Goal: Task Accomplishment & Management: Use online tool/utility

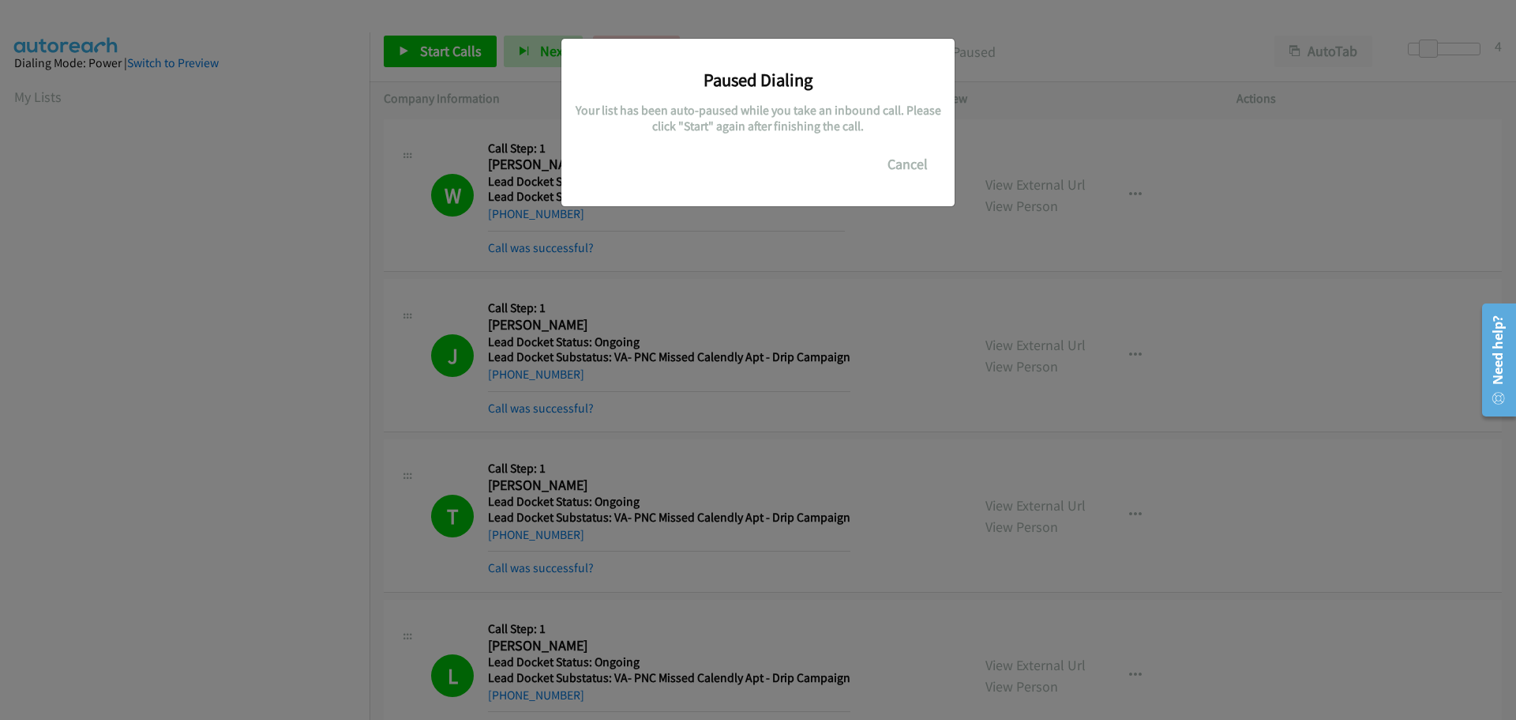
scroll to position [167, 0]
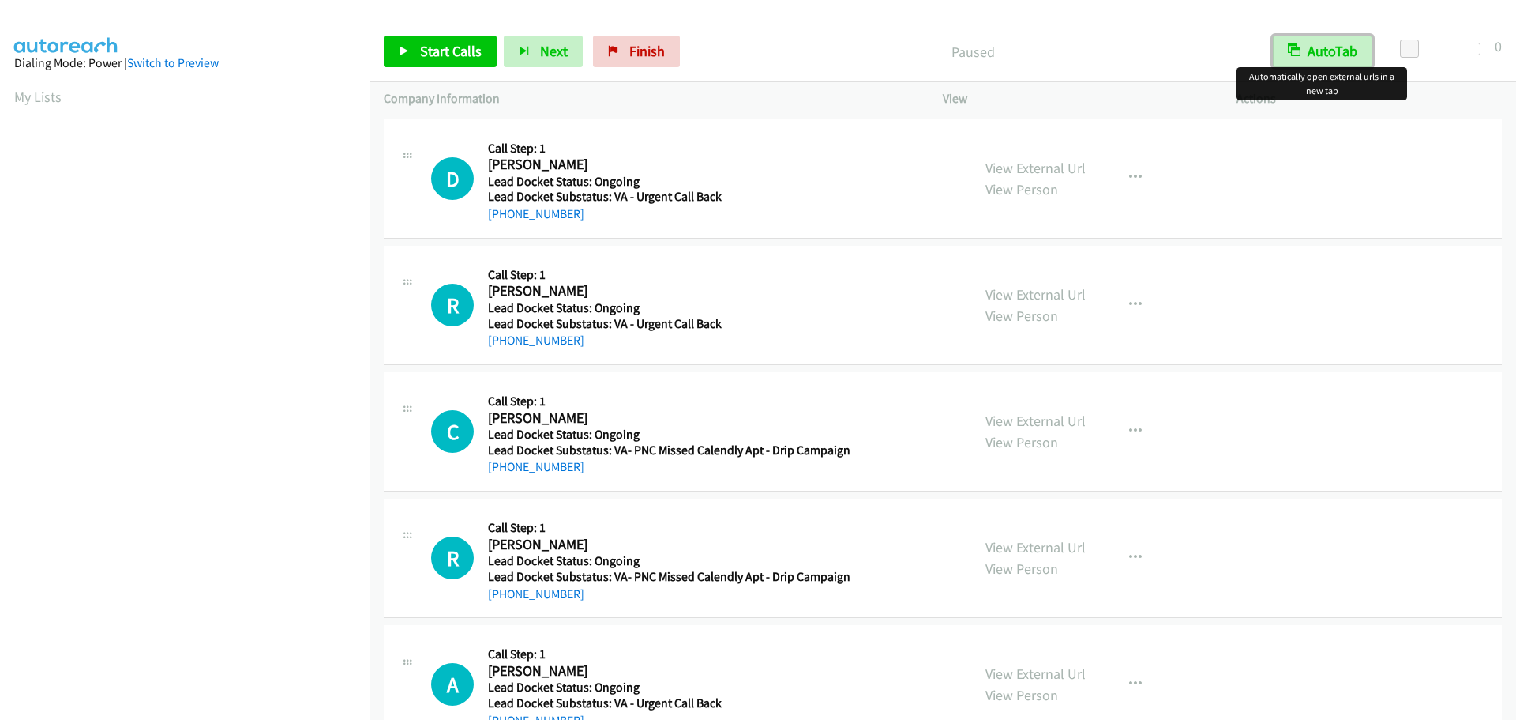
click at [1312, 53] on button "AutoTab" at bounding box center [1323, 52] width 100 height 32
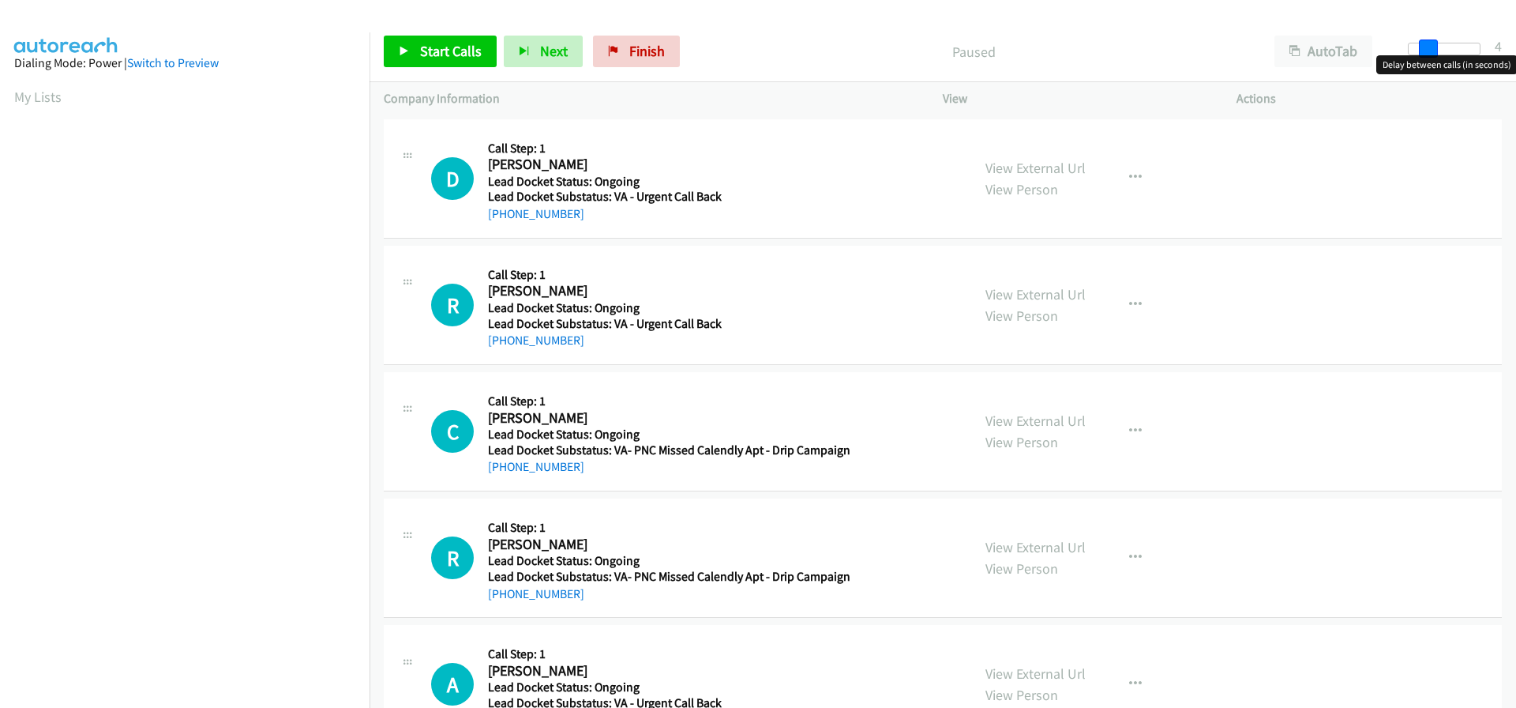
drag, startPoint x: 1414, startPoint y: 43, endPoint x: 1433, endPoint y: 43, distance: 19.0
click at [1433, 43] on span at bounding box center [1428, 48] width 19 height 19
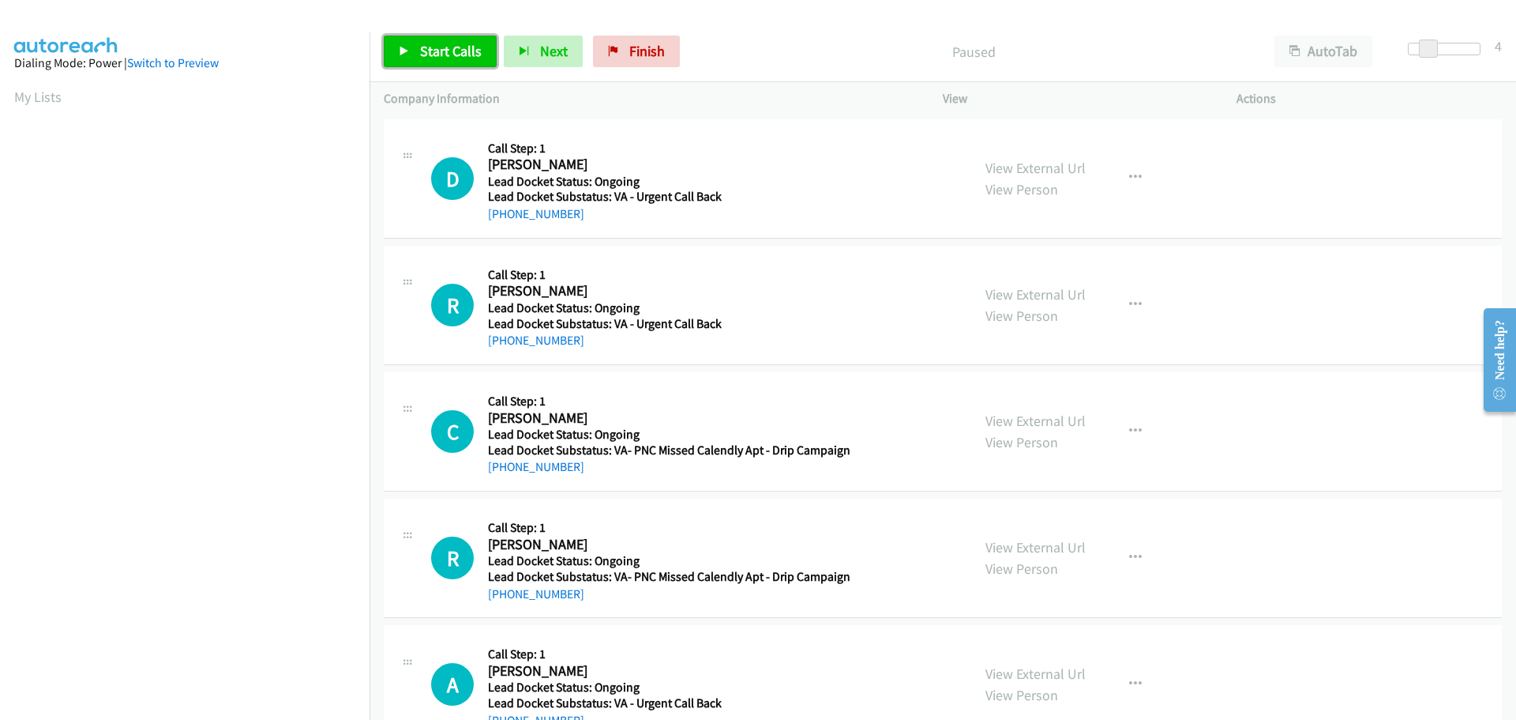
click at [465, 48] on span "Start Calls" at bounding box center [451, 51] width 62 height 18
drag, startPoint x: 592, startPoint y: 215, endPoint x: 502, endPoint y: 222, distance: 89.5
click at [502, 222] on div "+1 213-848-9942" at bounding box center [666, 214] width 357 height 19
copy link "213-848-9942"
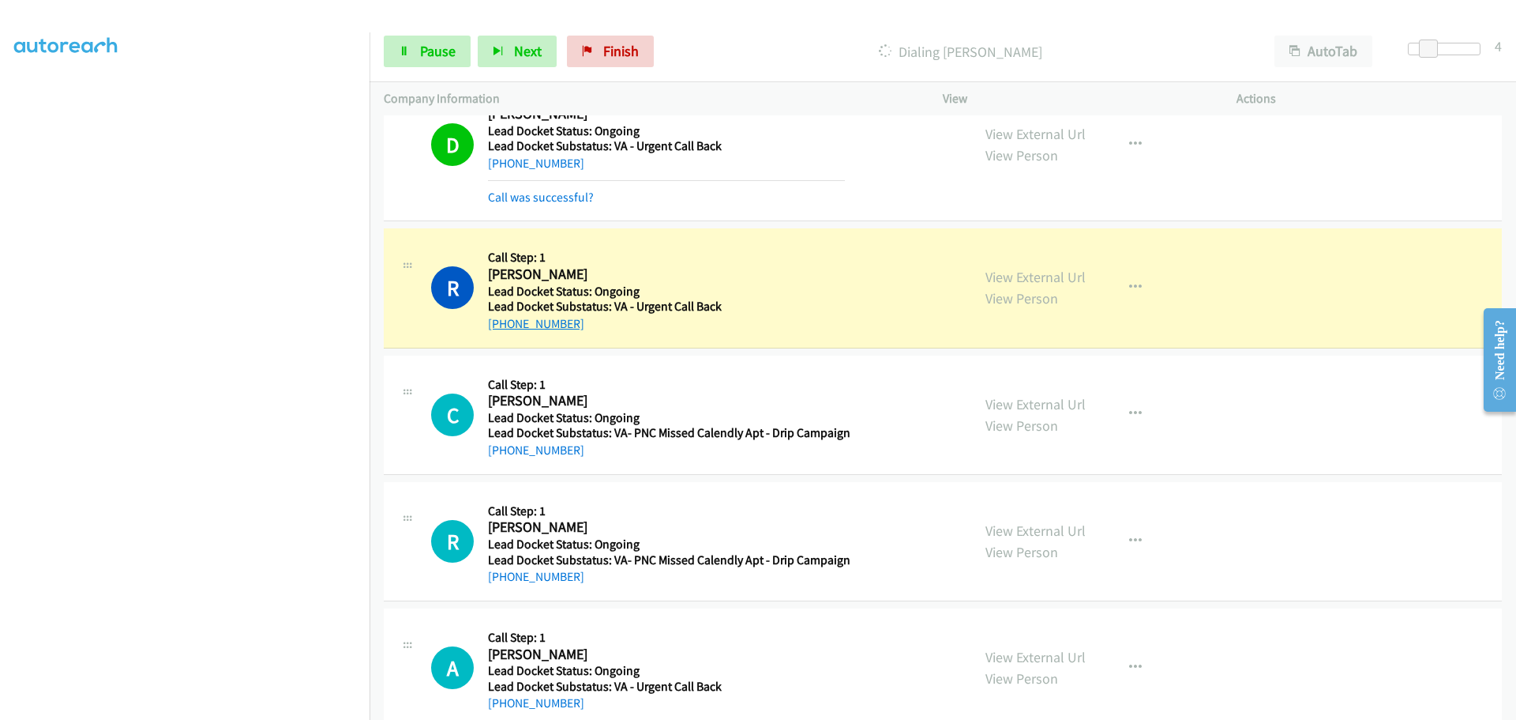
scroll to position [79, 0]
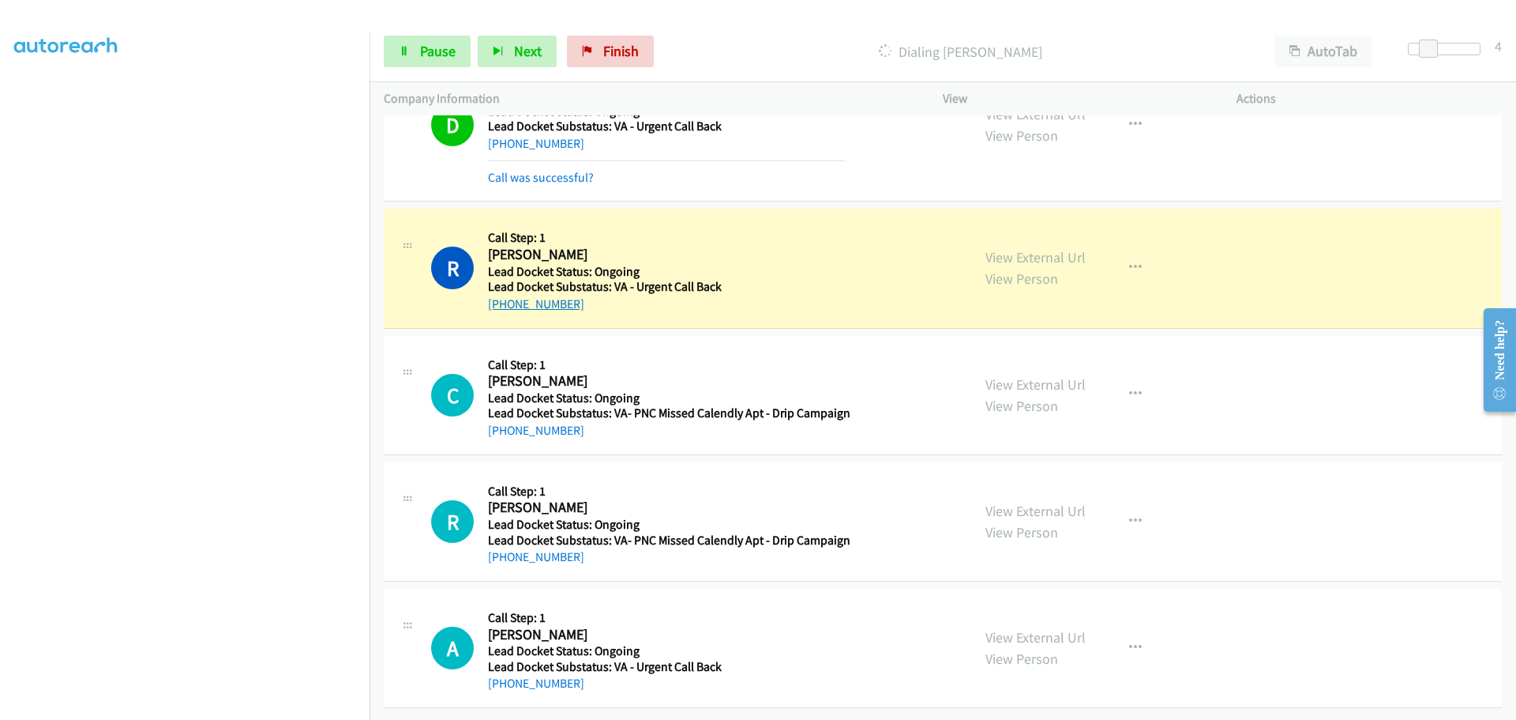
drag, startPoint x: 573, startPoint y: 295, endPoint x: 513, endPoint y: 301, distance: 59.6
click at [499, 299] on div "+1 859-544-7453" at bounding box center [666, 304] width 357 height 19
copy link "859-544-7453"
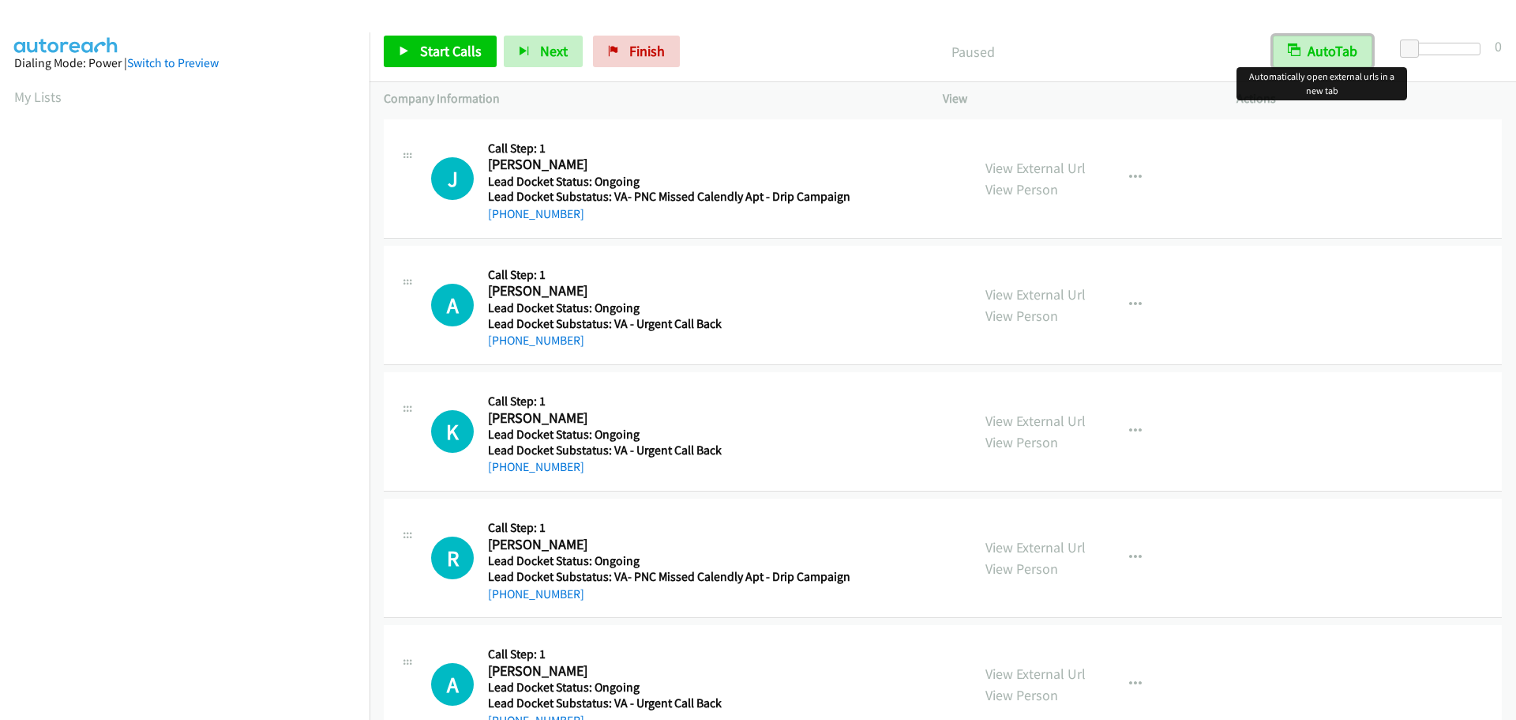
drag, startPoint x: 1328, startPoint y: 48, endPoint x: 1427, endPoint y: 48, distance: 99.5
click at [1330, 48] on button "AutoTab" at bounding box center [1323, 52] width 100 height 32
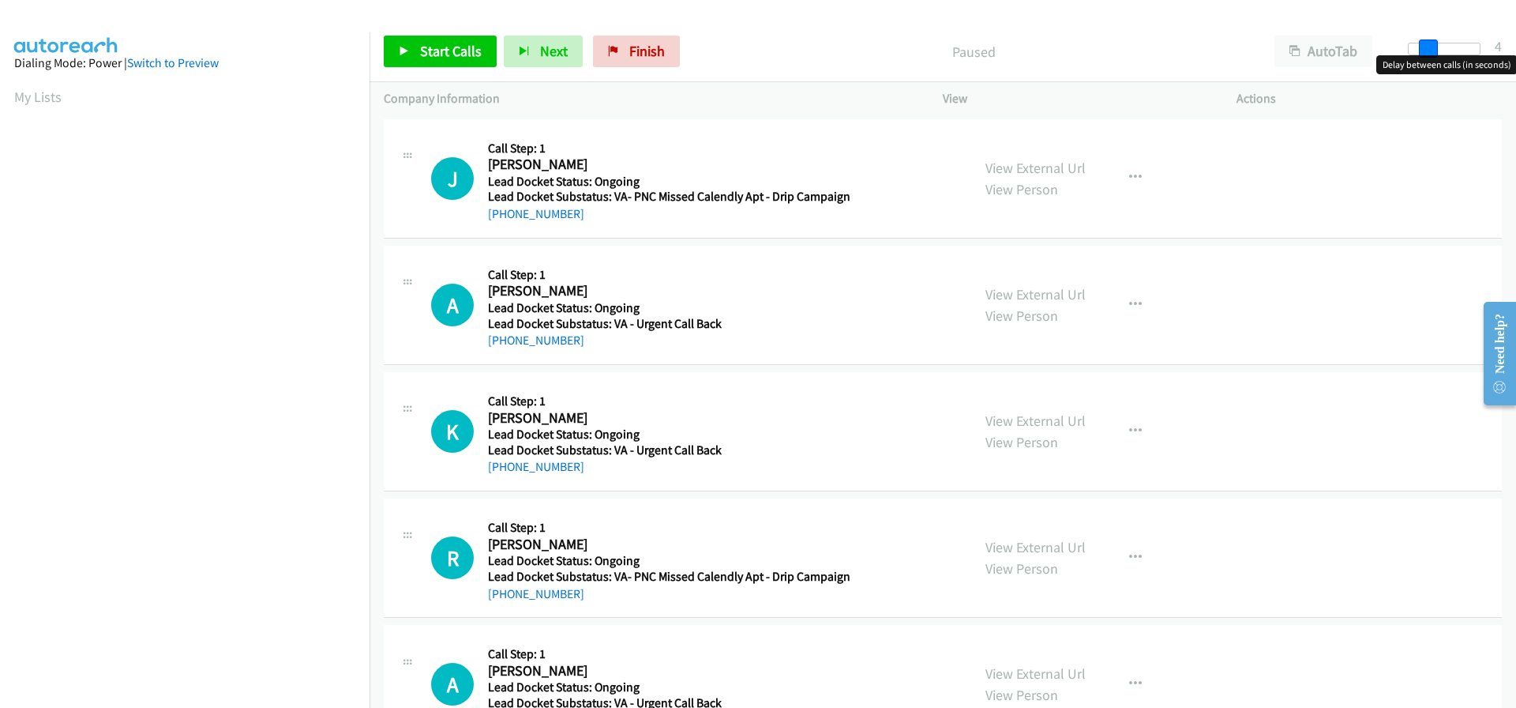
drag, startPoint x: 1410, startPoint y: 54, endPoint x: 1429, endPoint y: 53, distance: 19.0
click at [1429, 53] on span at bounding box center [1428, 48] width 19 height 19
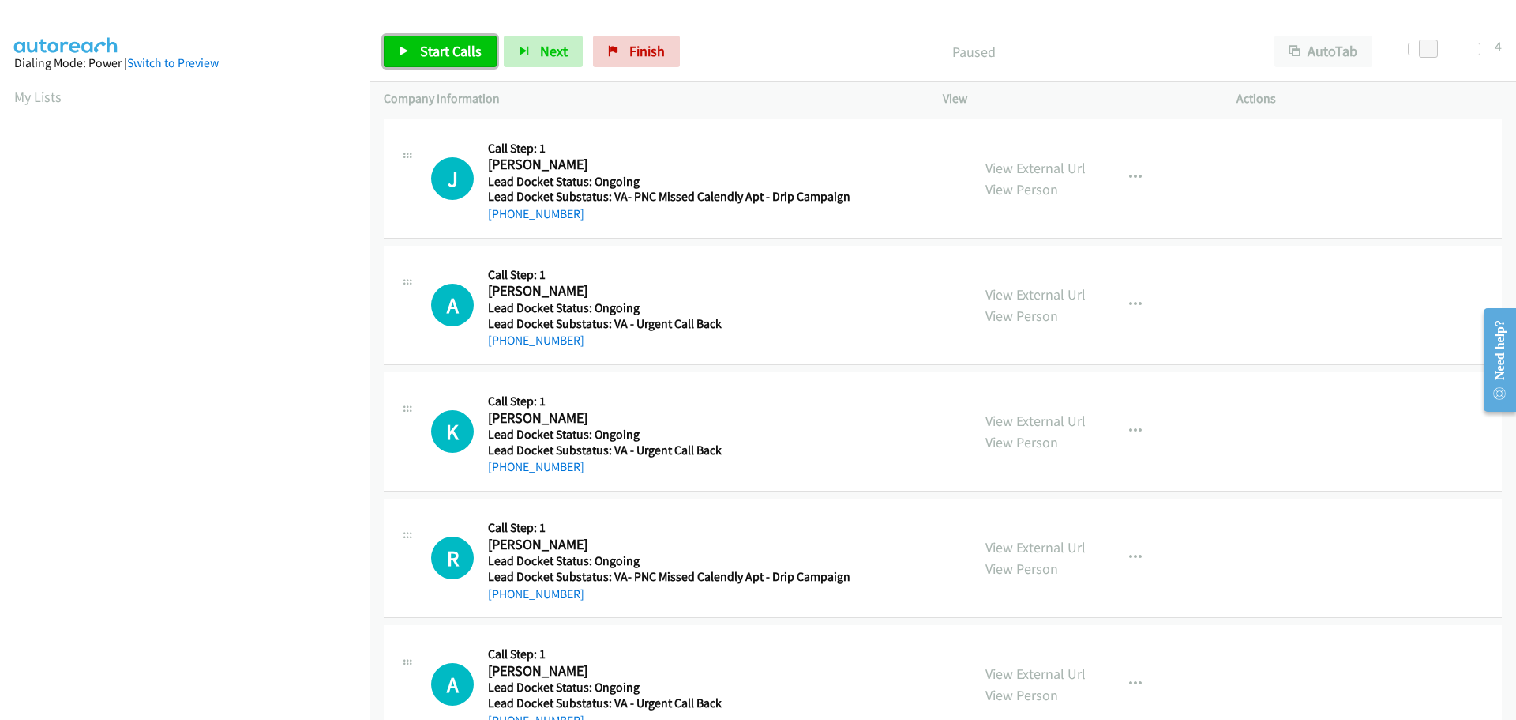
click at [468, 49] on span "Start Calls" at bounding box center [451, 51] width 62 height 18
drag, startPoint x: 596, startPoint y: 220, endPoint x: 505, endPoint y: 217, distance: 90.9
click at [505, 217] on div "[PHONE_NUMBER]" at bounding box center [669, 214] width 363 height 19
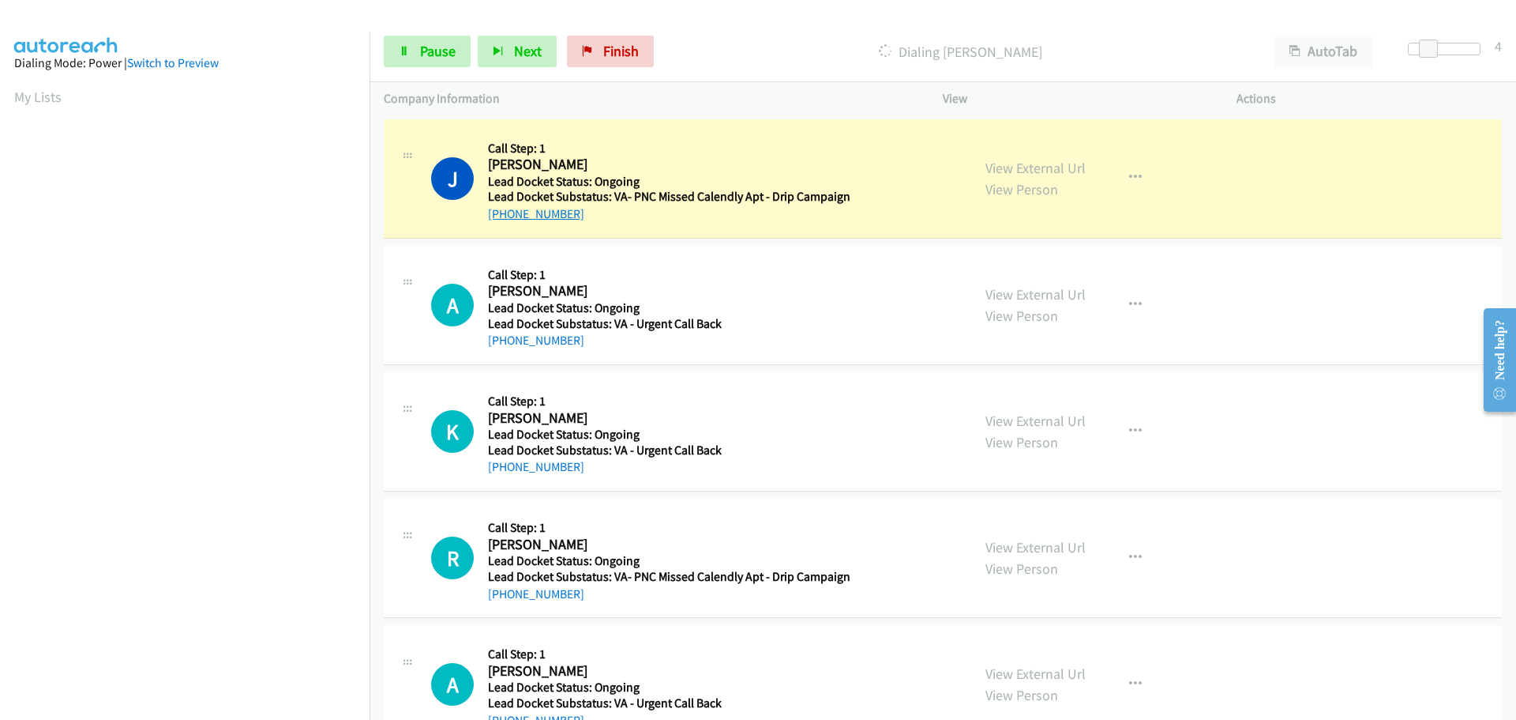
copy link "843-806-9711"
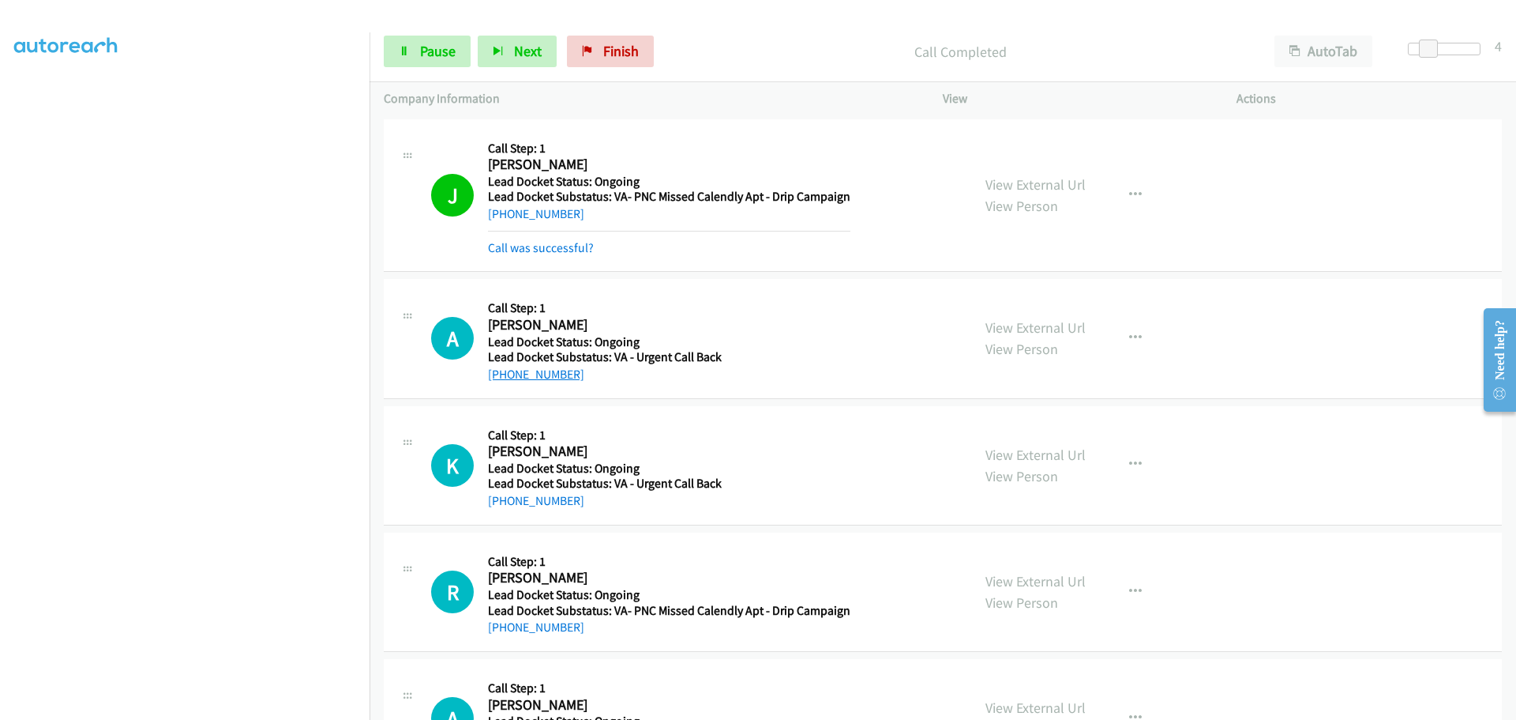
drag, startPoint x: 586, startPoint y: 340, endPoint x: 502, endPoint y: 379, distance: 93.3
click at [502, 379] on div "[PHONE_NUMBER]" at bounding box center [666, 374] width 357 height 19
copy link "562-508-0846"
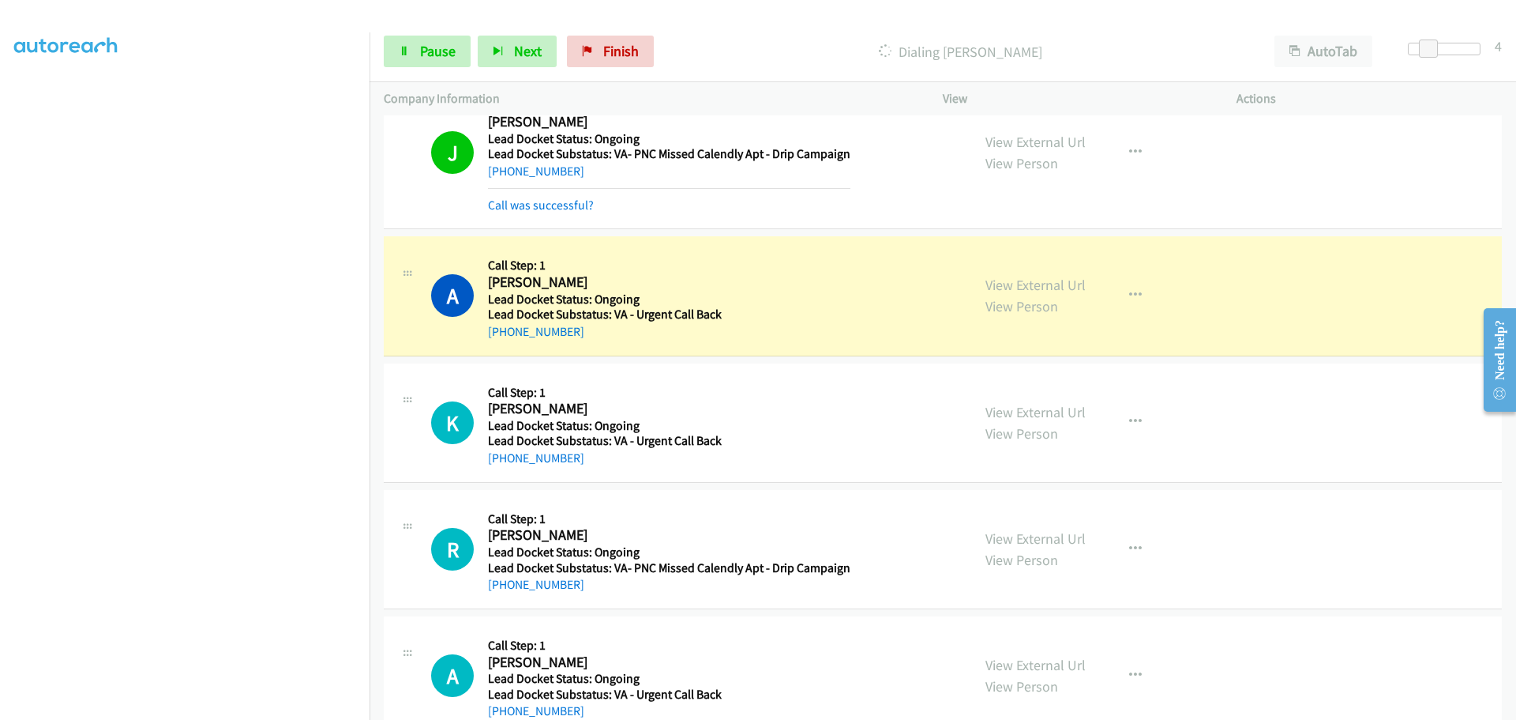
scroll to position [82, 0]
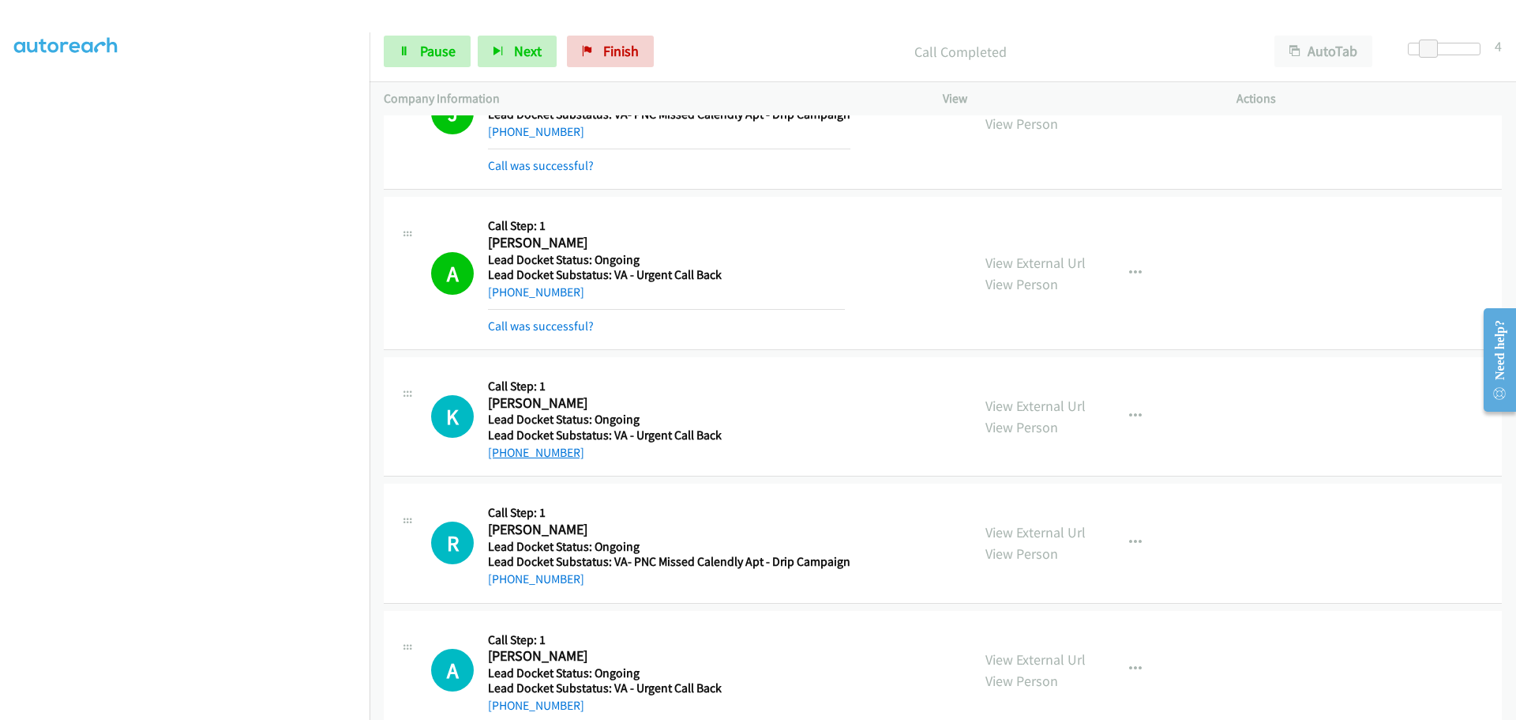
drag, startPoint x: 583, startPoint y: 422, endPoint x: 505, endPoint y: 447, distance: 81.4
click at [505, 448] on div "[PHONE_NUMBER]" at bounding box center [666, 452] width 357 height 19
copy link "409-282-9160"
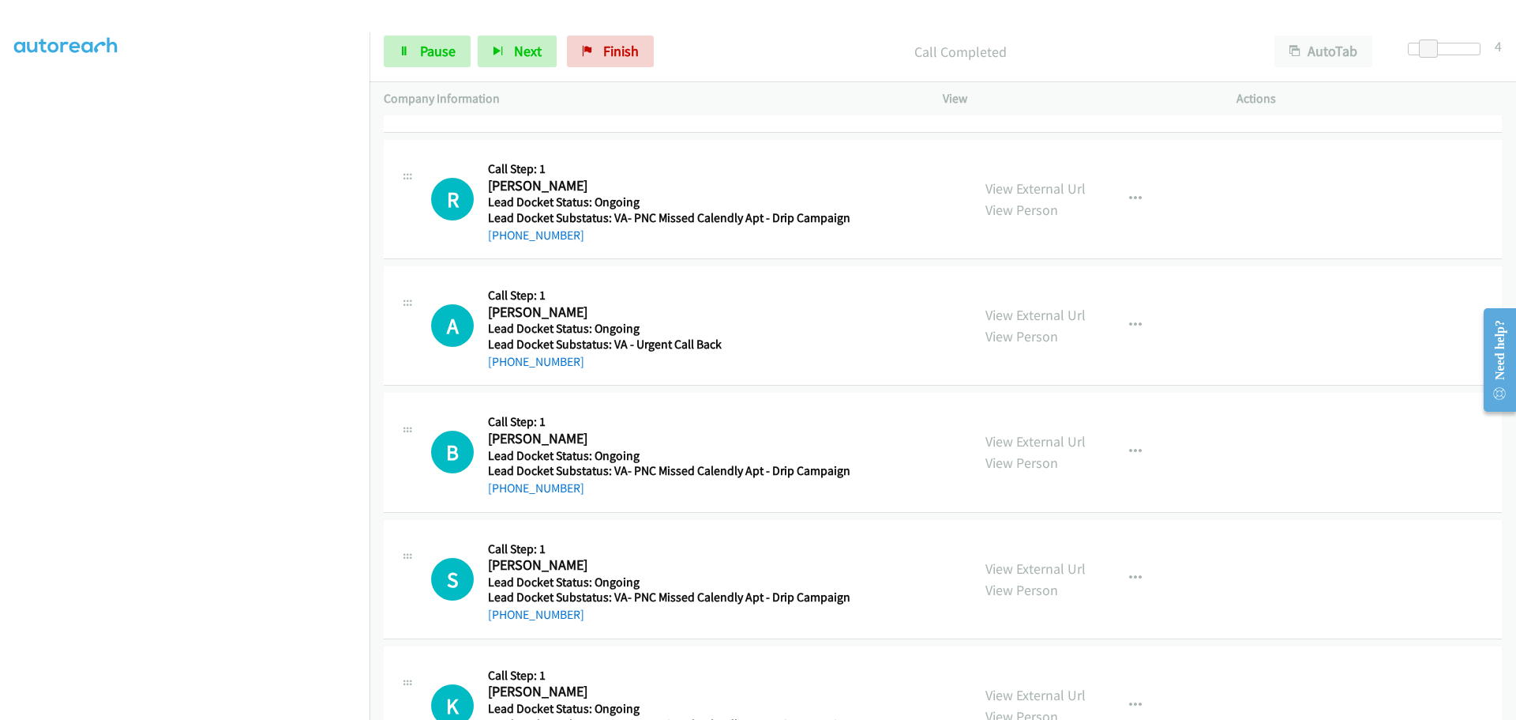
scroll to position [477, 0]
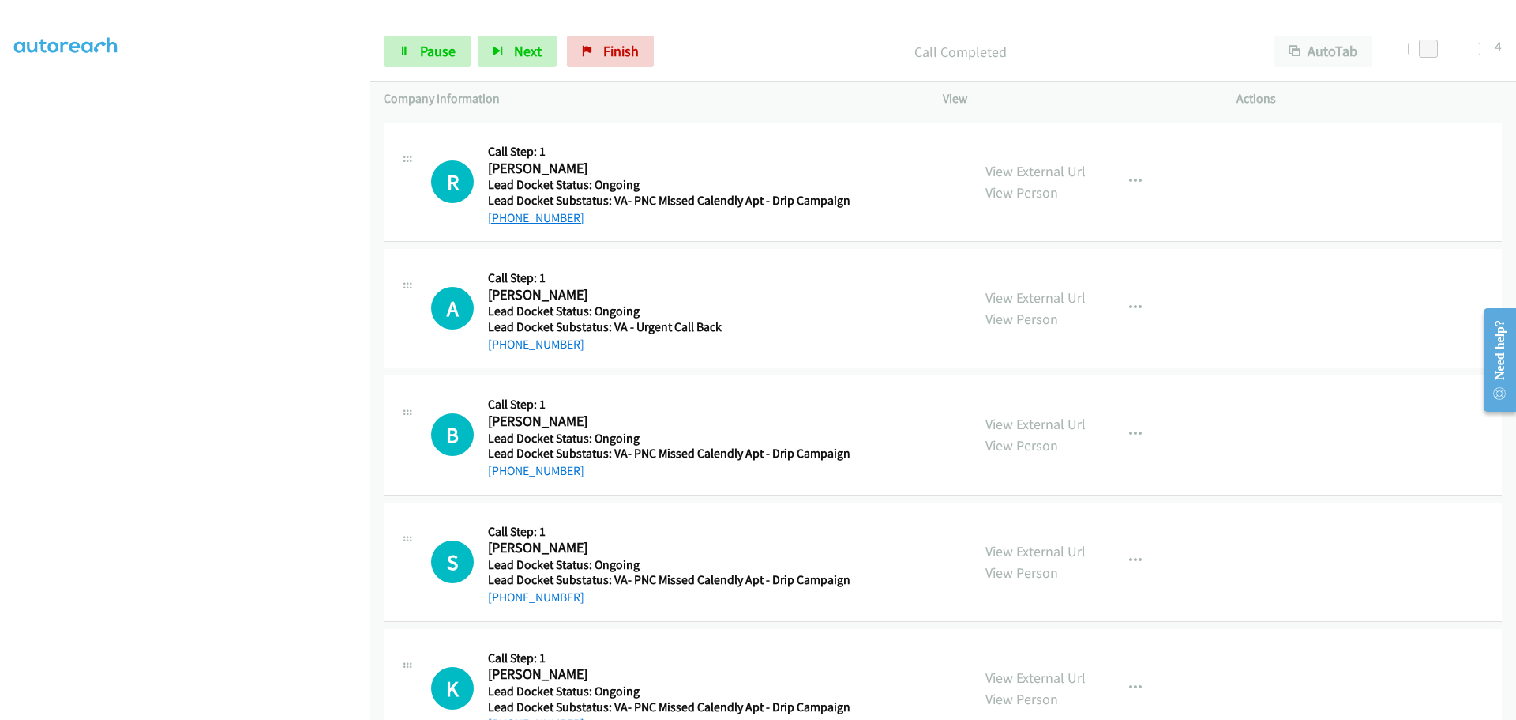
drag, startPoint x: 584, startPoint y: 222, endPoint x: 505, endPoint y: 220, distance: 78.2
click at [505, 220] on div "+1 404-353-6827" at bounding box center [669, 218] width 363 height 19
copy link "404-353-6827"
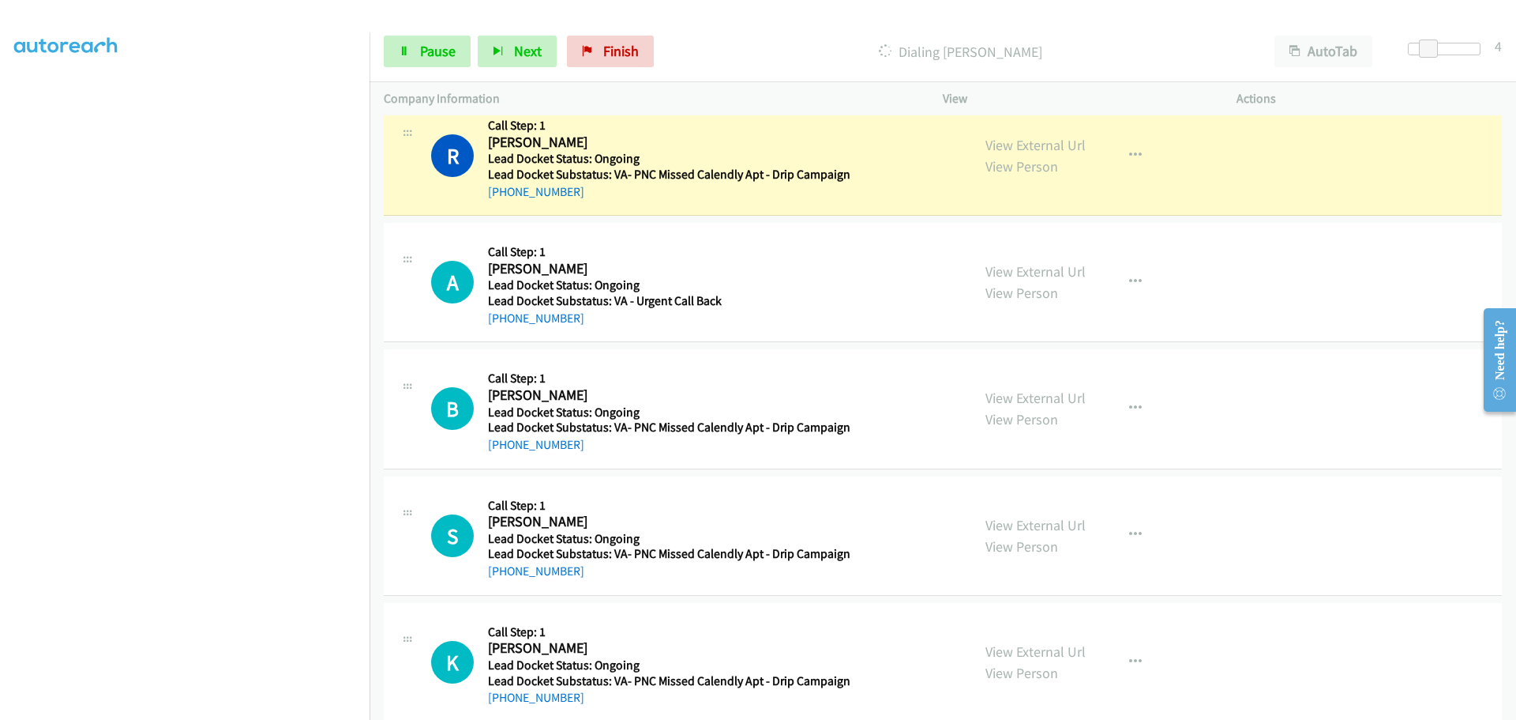
scroll to position [528, 0]
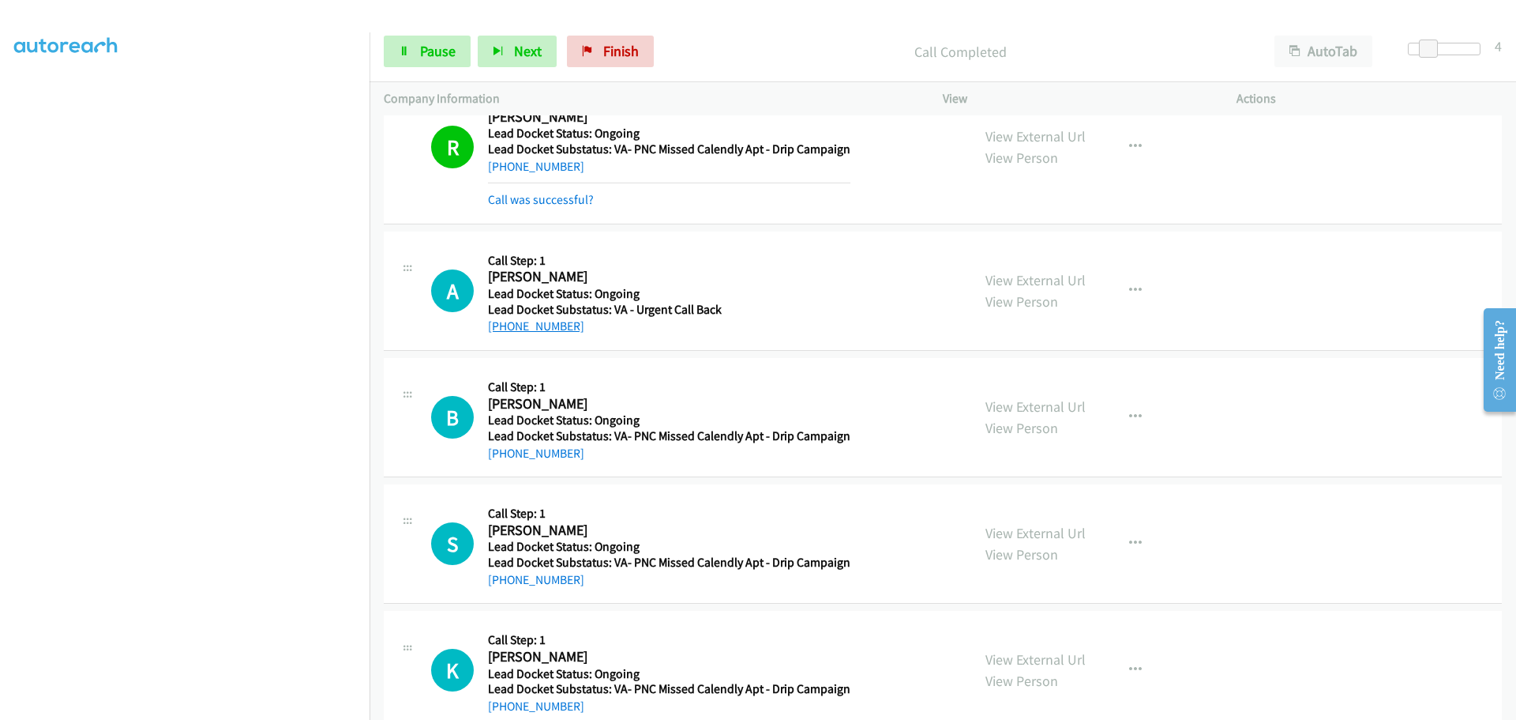
drag, startPoint x: 584, startPoint y: 296, endPoint x: 500, endPoint y: 325, distance: 88.4
click at [500, 325] on div "+1 240-383-0411" at bounding box center [666, 326] width 357 height 19
copy link "240-383-0411"
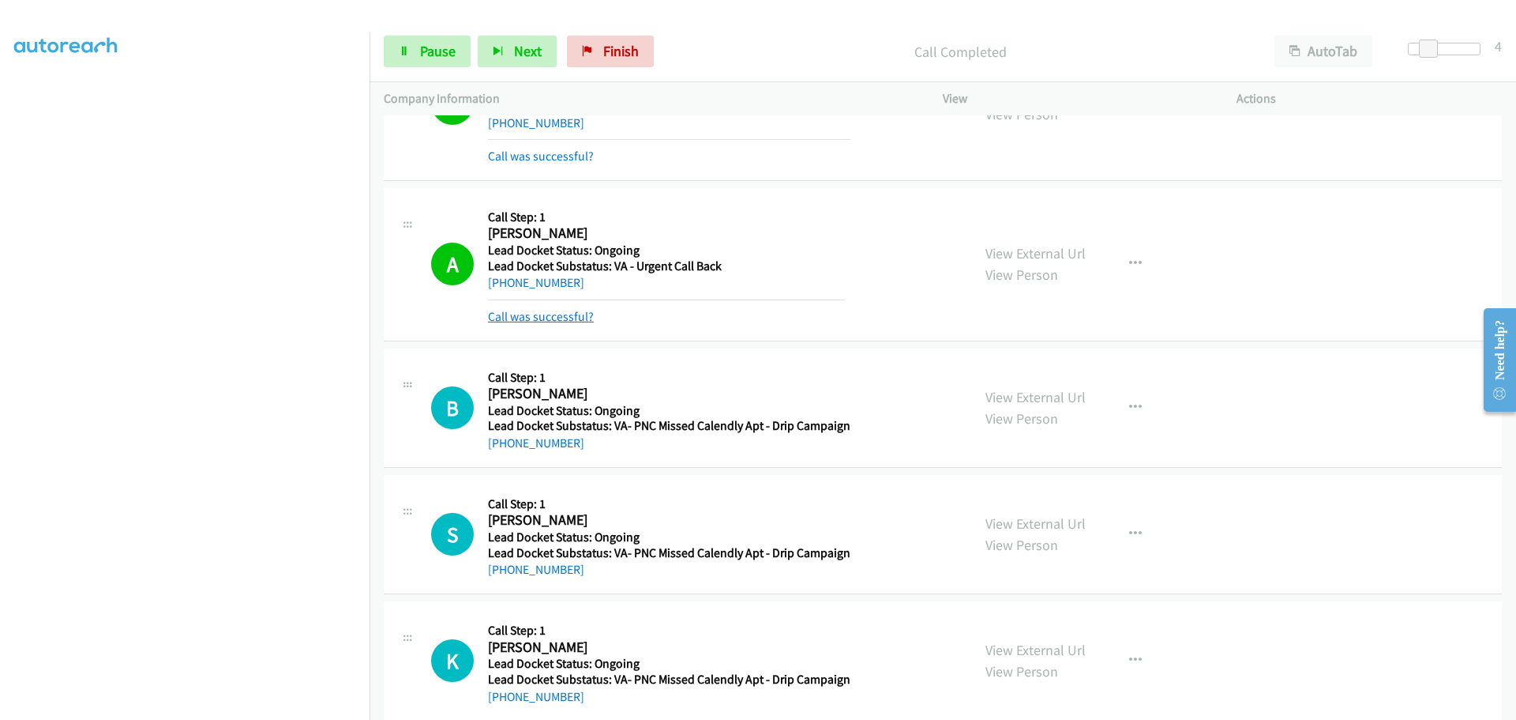
scroll to position [596, 0]
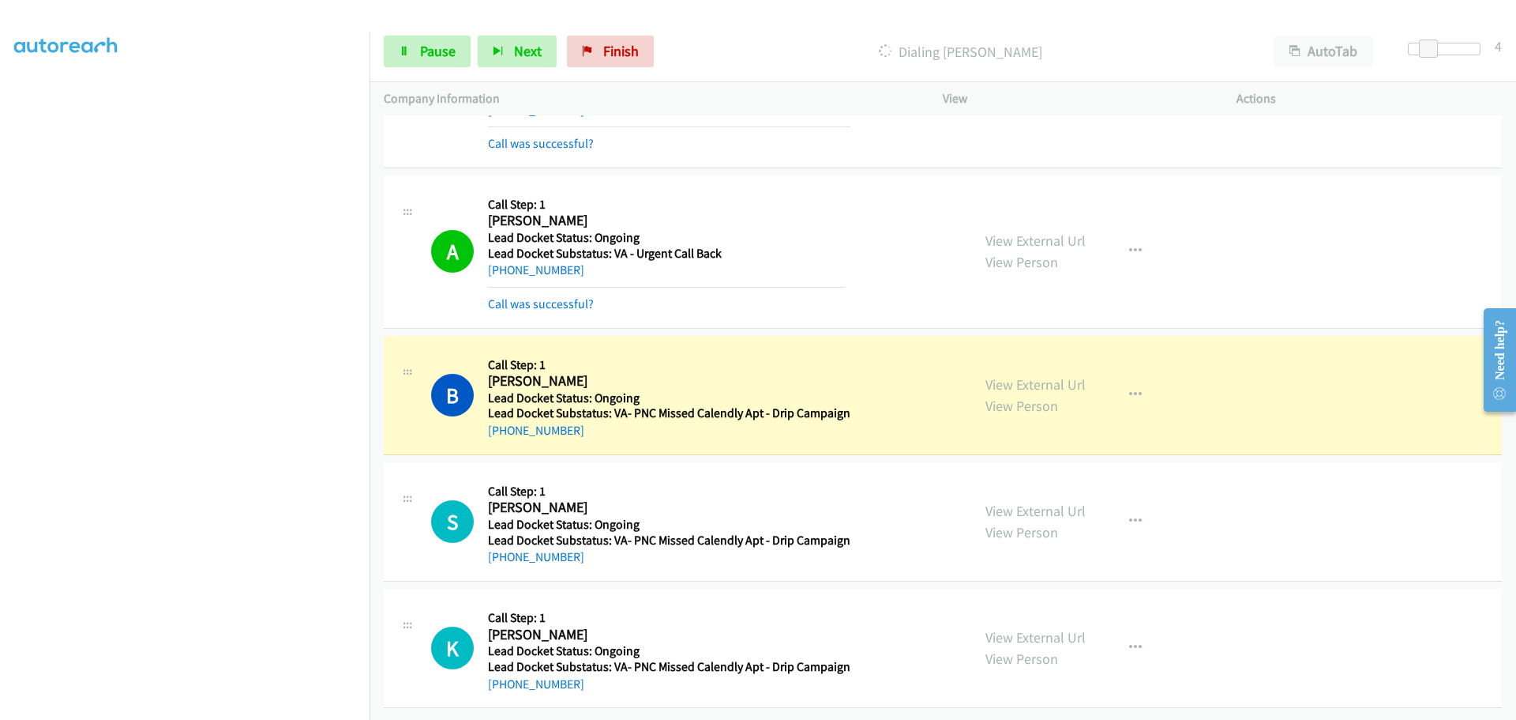
drag, startPoint x: 566, startPoint y: 424, endPoint x: 502, endPoint y: 427, distance: 64.0
click at [502, 427] on div "+1 208-899-9943" at bounding box center [669, 430] width 363 height 19
copy link "208-899-9943"
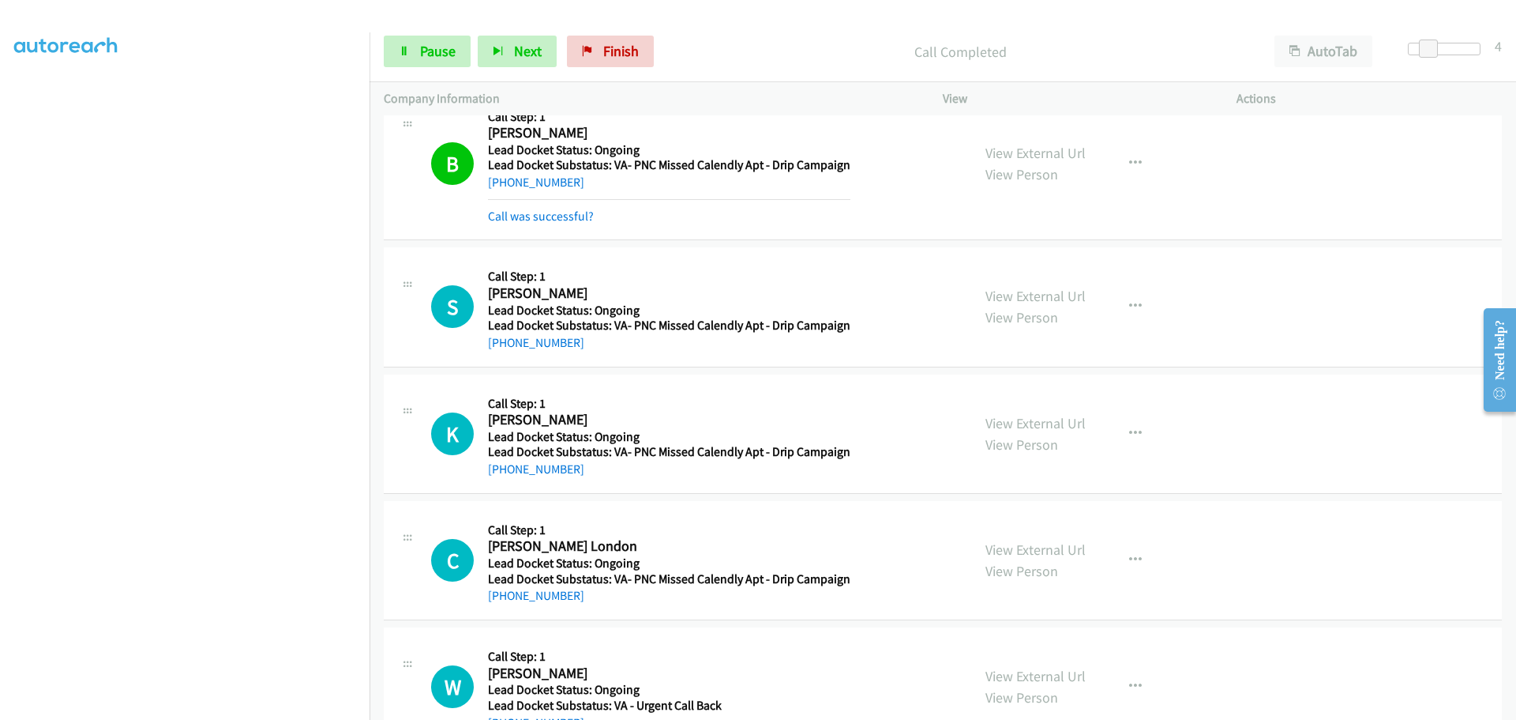
scroll to position [833, 0]
drag, startPoint x: 588, startPoint y: 331, endPoint x: 555, endPoint y: 338, distance: 33.2
click at [555, 338] on div "Callback Scheduled Call Step: 1 Shawn Uptegrove America/Chicago Lead Docket Sta…" at bounding box center [669, 306] width 363 height 90
click at [577, 351] on div "S Callback Scheduled Call Step: 1 Shawn Uptegrove America/Chicago Lead Docket S…" at bounding box center [943, 305] width 1118 height 119
drag, startPoint x: 581, startPoint y: 340, endPoint x: 513, endPoint y: 340, distance: 67.9
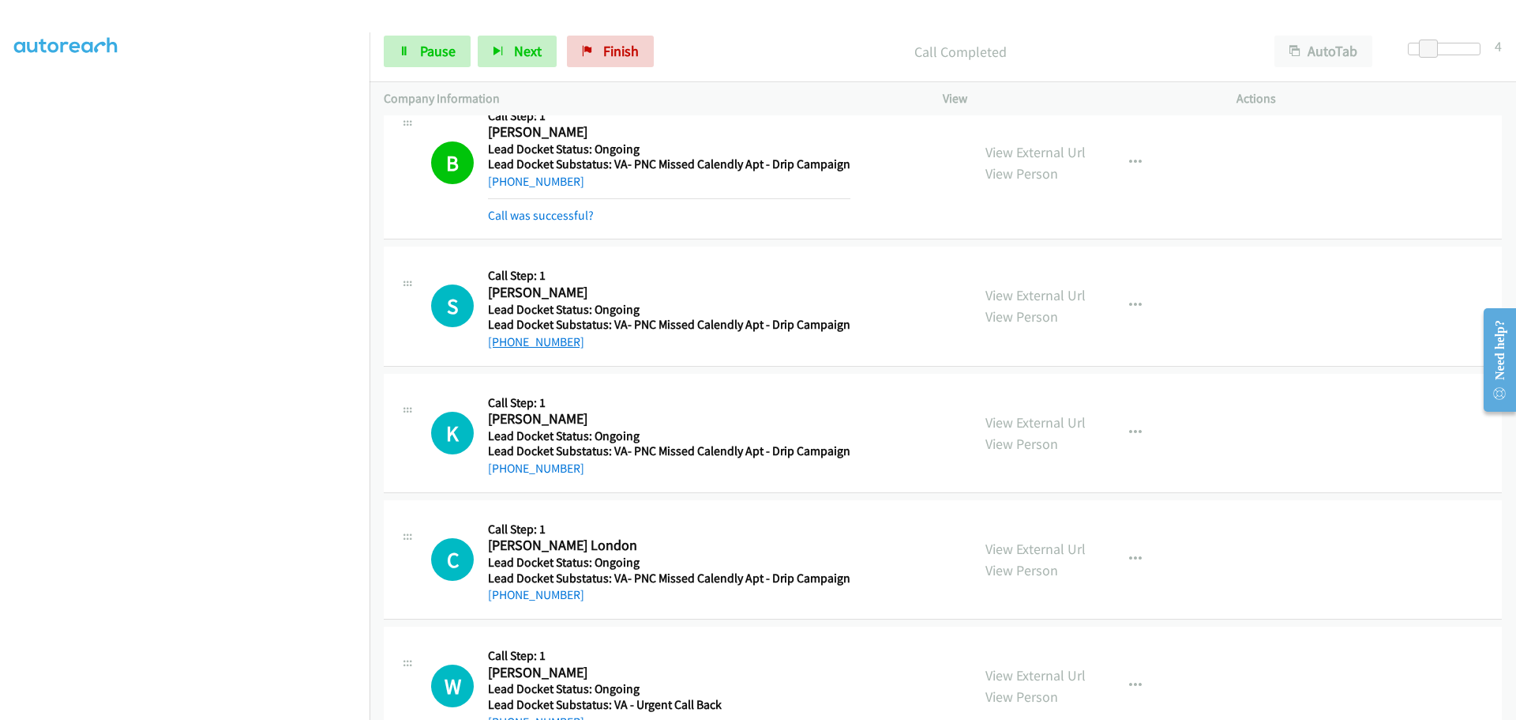
click at [513, 340] on div "+1 660-624-6185" at bounding box center [669, 342] width 363 height 19
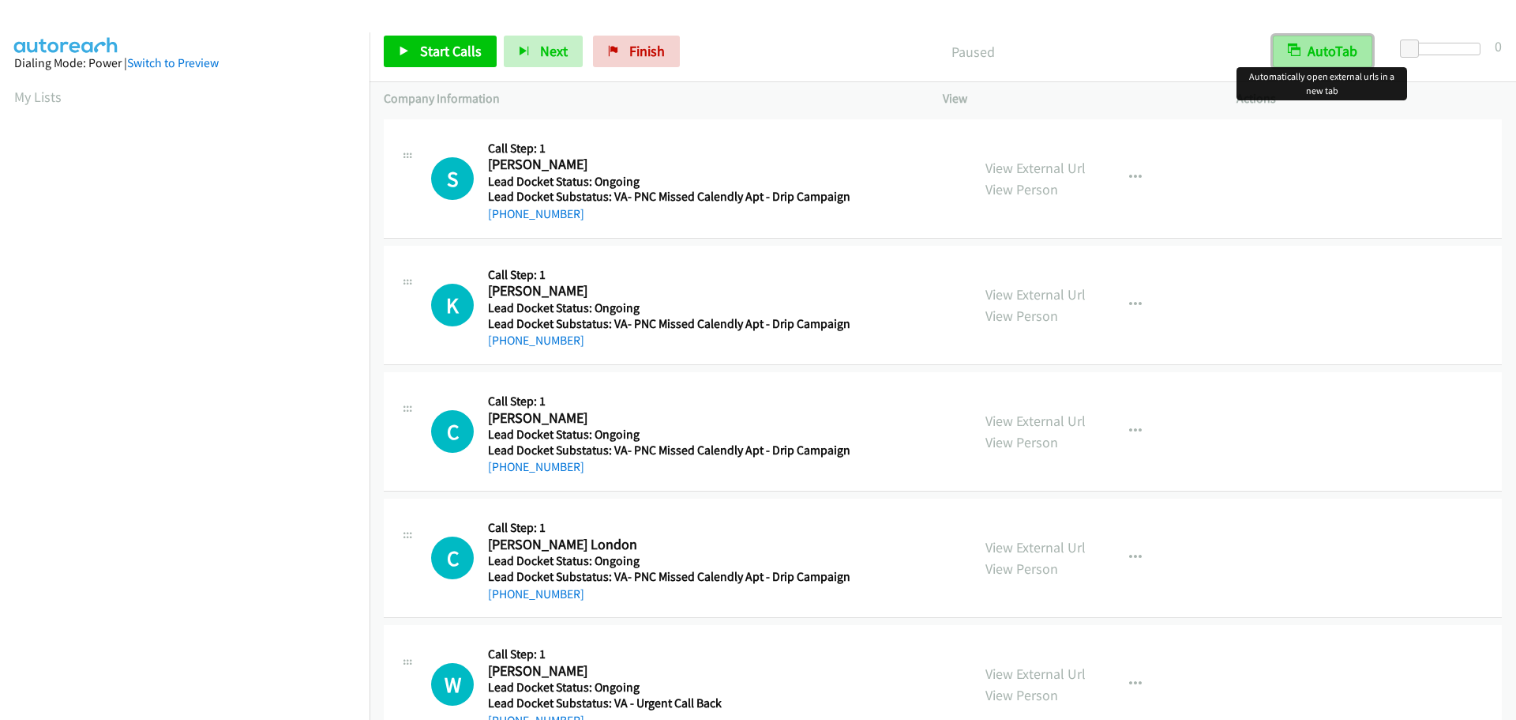
click at [1314, 53] on button "AutoTab" at bounding box center [1323, 52] width 100 height 32
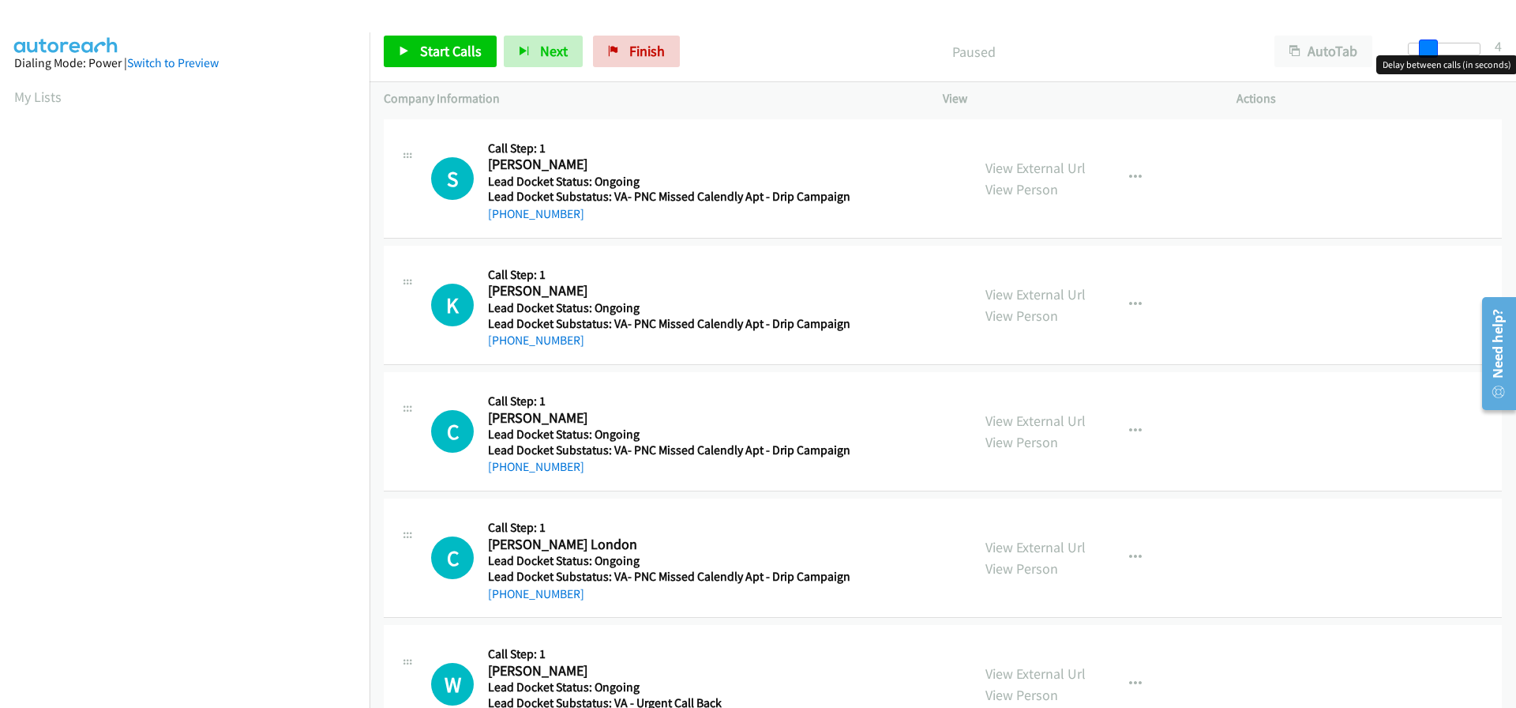
drag, startPoint x: 1412, startPoint y: 49, endPoint x: 1424, endPoint y: 52, distance: 12.3
click at [1424, 52] on span at bounding box center [1428, 48] width 19 height 19
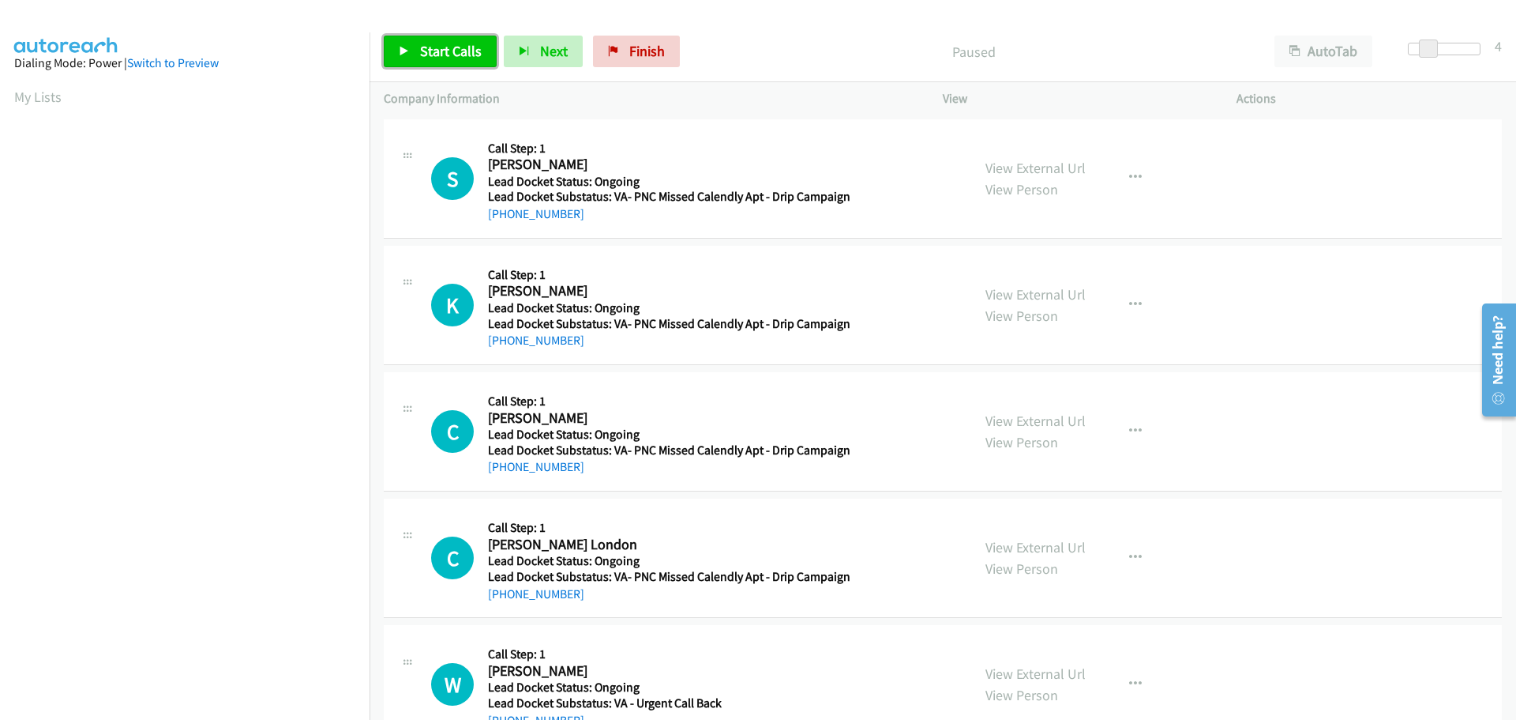
click at [453, 43] on span "Start Calls" at bounding box center [451, 51] width 62 height 18
drag, startPoint x: 574, startPoint y: 213, endPoint x: 502, endPoint y: 217, distance: 72.0
click at [502, 217] on div "+1 660-624-6185" at bounding box center [669, 214] width 363 height 19
copy link "660-624-6185"
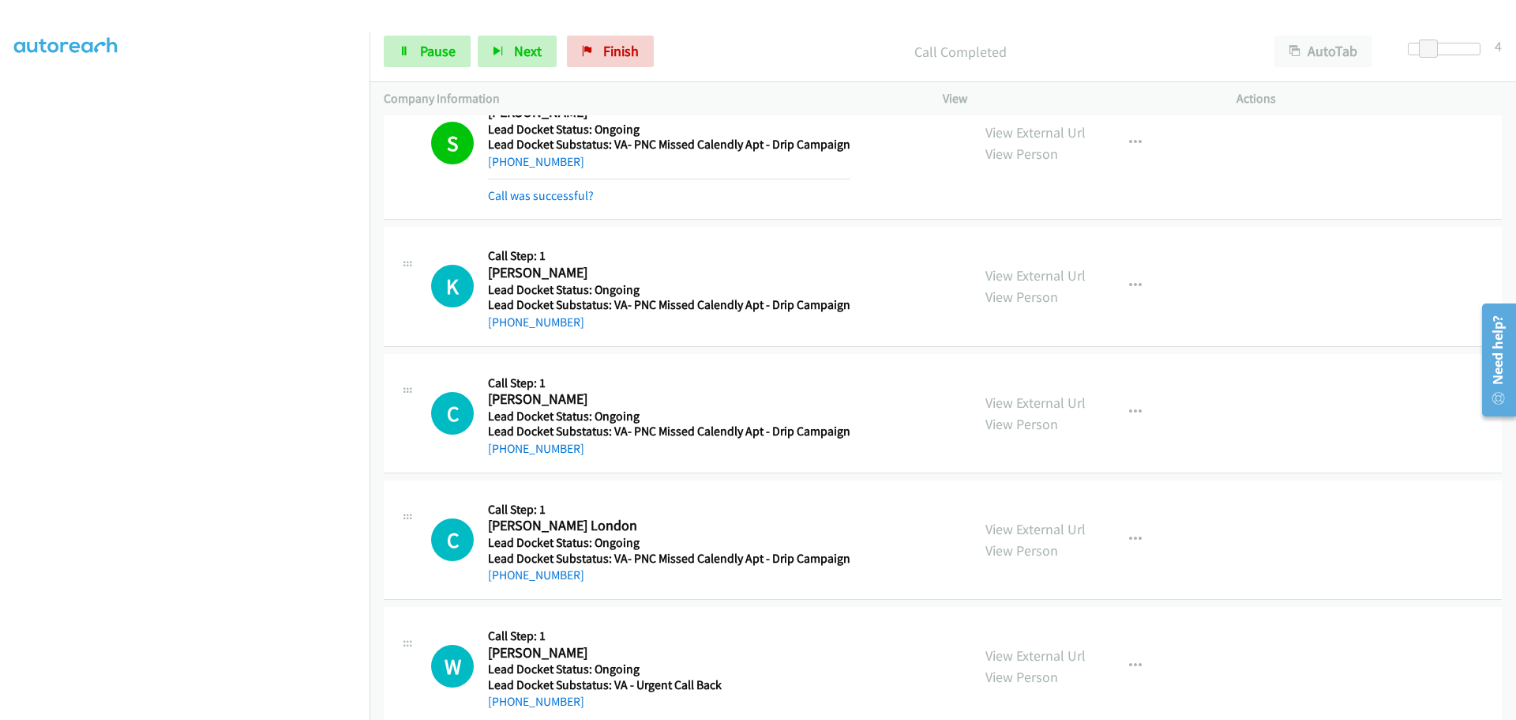
scroll to position [79, 0]
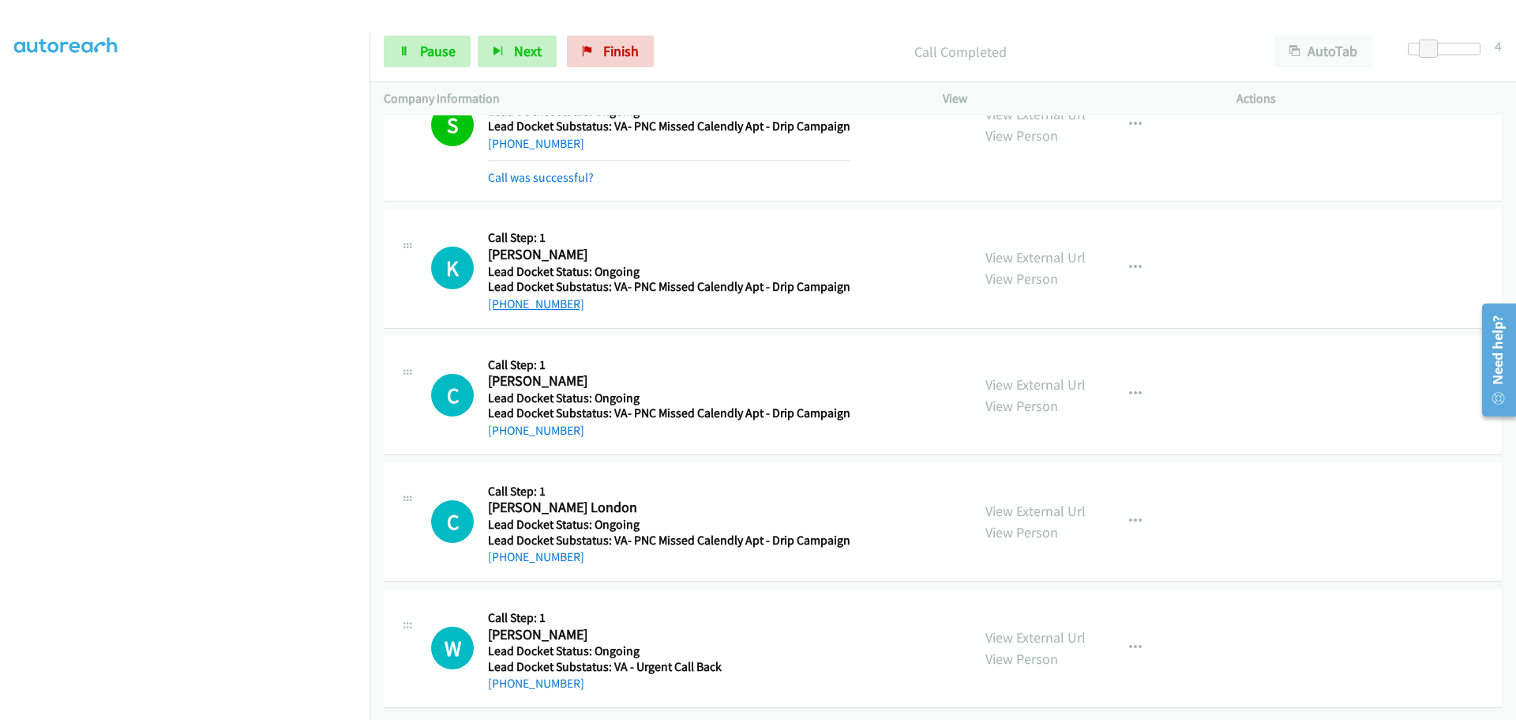
drag, startPoint x: 582, startPoint y: 299, endPoint x: 503, endPoint y: 291, distance: 79.4
click at [503, 295] on div "+1 407-272-1428" at bounding box center [669, 304] width 363 height 19
copy link "407-272-1428"
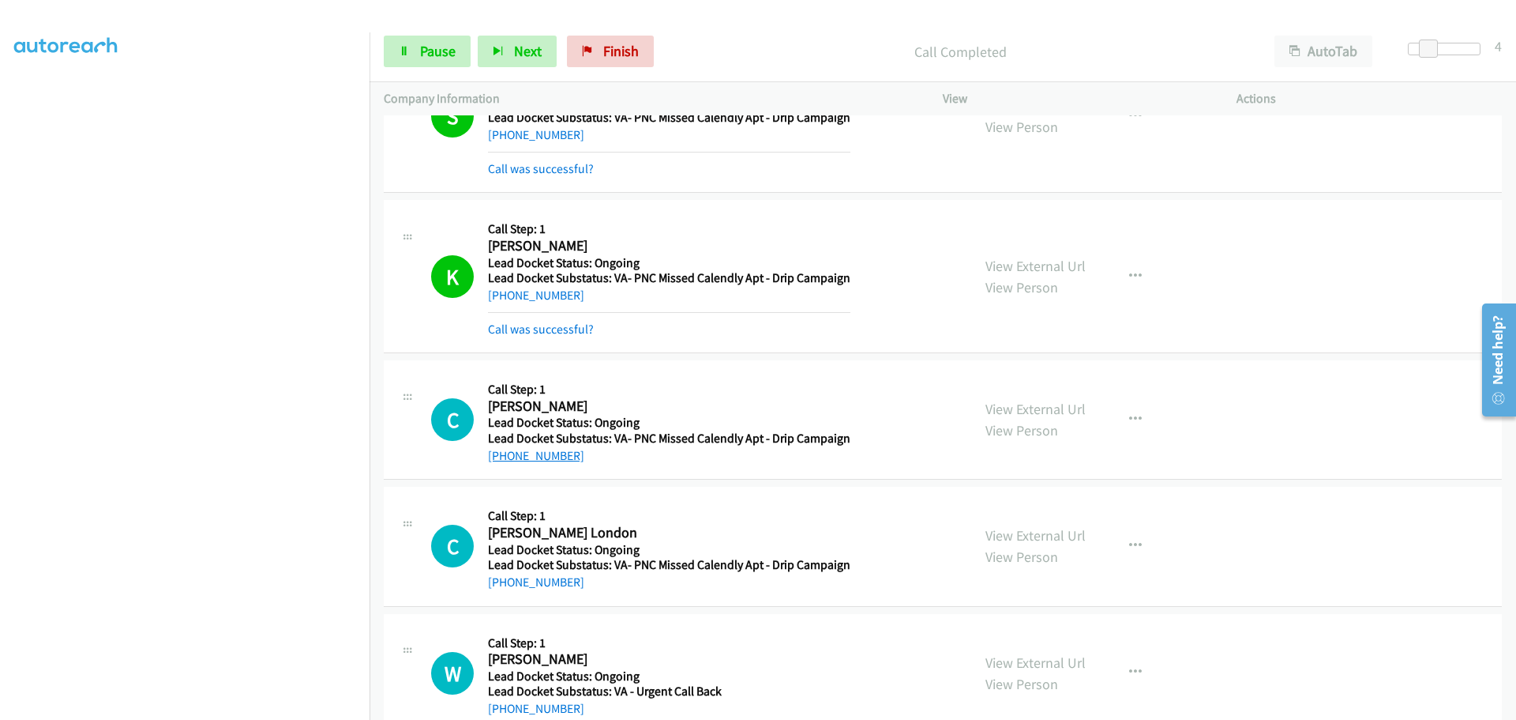
drag, startPoint x: 579, startPoint y: 427, endPoint x: 534, endPoint y: 448, distance: 49.8
click at [523, 447] on div "+1 309-749-5999" at bounding box center [669, 455] width 363 height 19
drag, startPoint x: 577, startPoint y: 461, endPoint x: 602, endPoint y: 466, distance: 25.7
click at [578, 463] on div "+1 309-749-5999" at bounding box center [669, 455] width 363 height 19
click at [599, 481] on td "C Callback Scheduled Call Step: 1 Clifton Vanwinkle America/Chicago Lead Docket…" at bounding box center [943, 420] width 1147 height 126
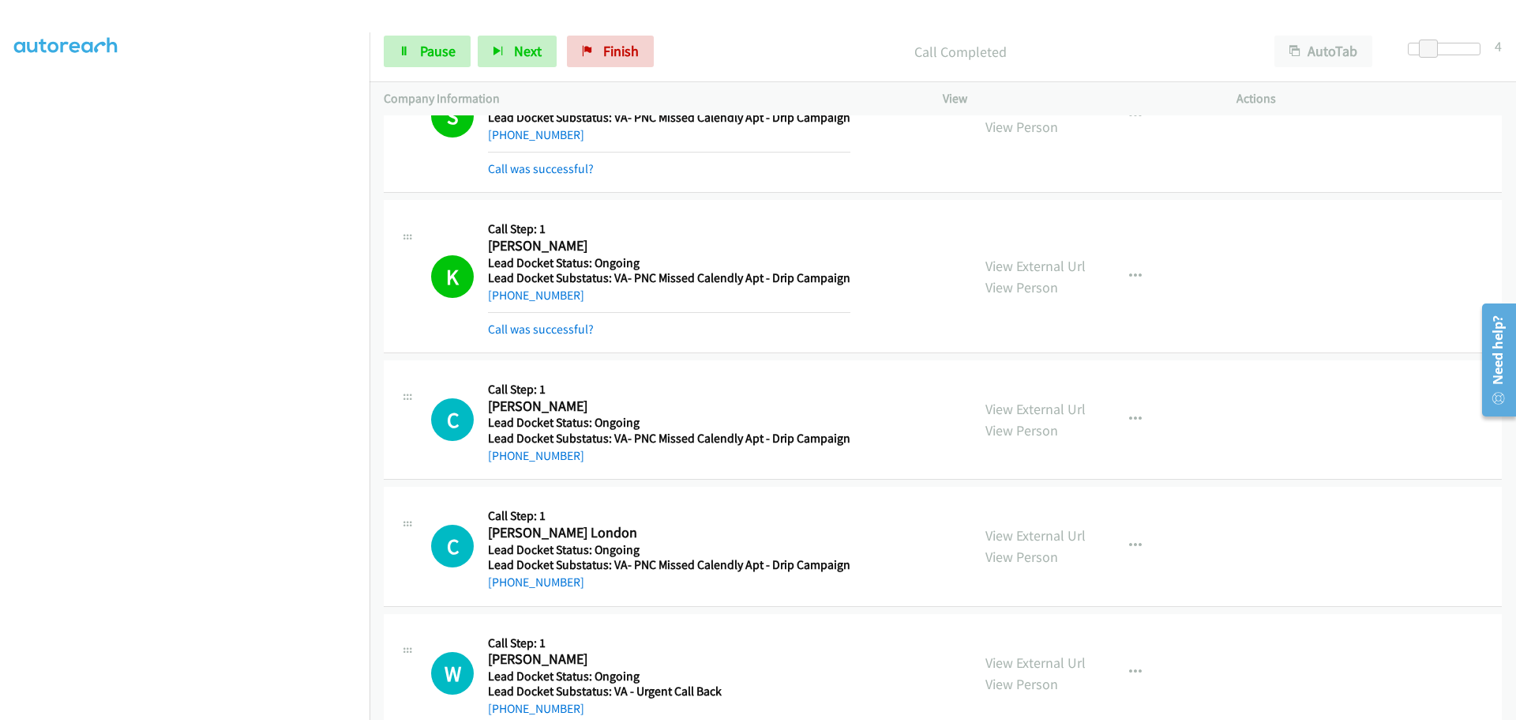
click at [586, 490] on div "C Callback Scheduled Call Step: 1 Casaday London America/Chicago Lead Docket St…" at bounding box center [943, 546] width 1118 height 119
drag, startPoint x: 575, startPoint y: 457, endPoint x: 508, endPoint y: 460, distance: 67.2
click at [504, 458] on div "+1 309-749-5999" at bounding box center [669, 455] width 363 height 19
copy link "309-749-5999"
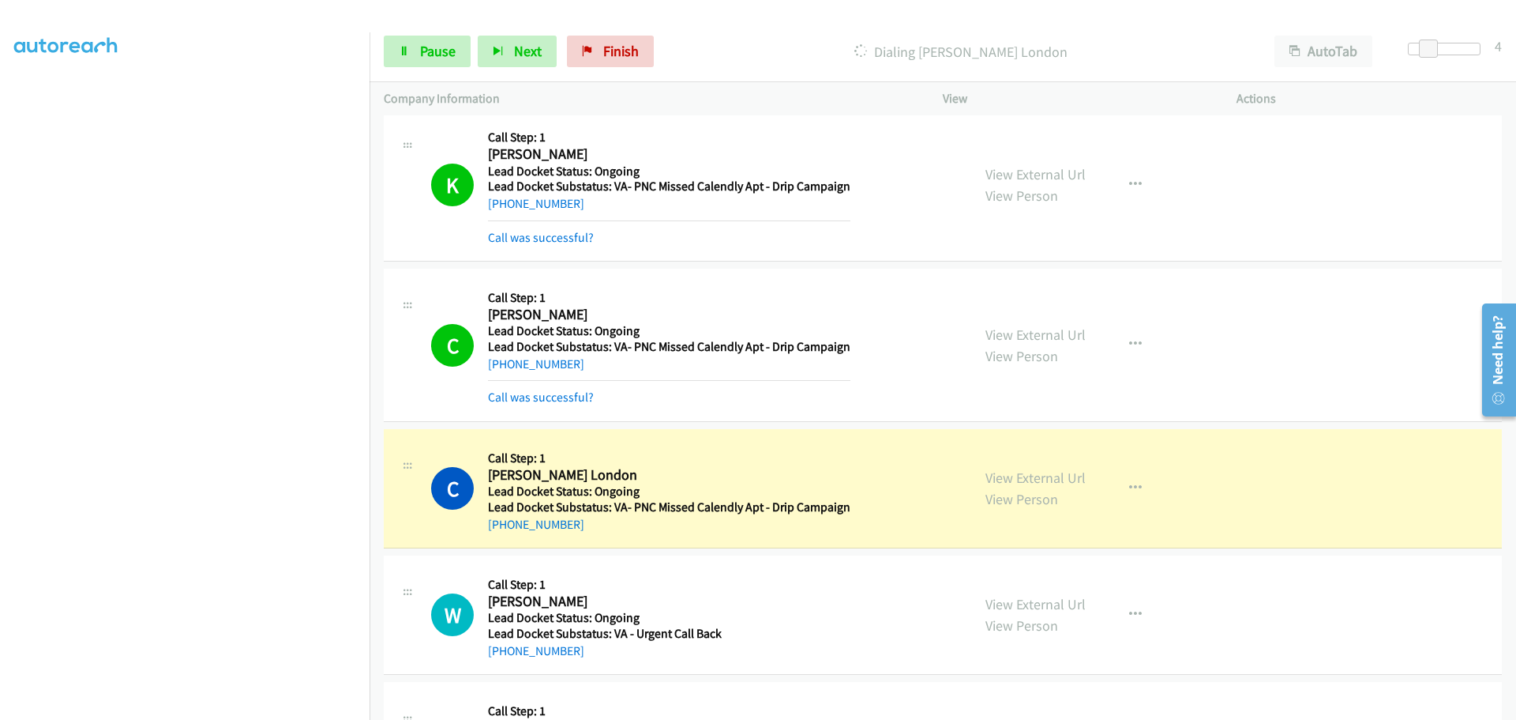
scroll to position [316, 0]
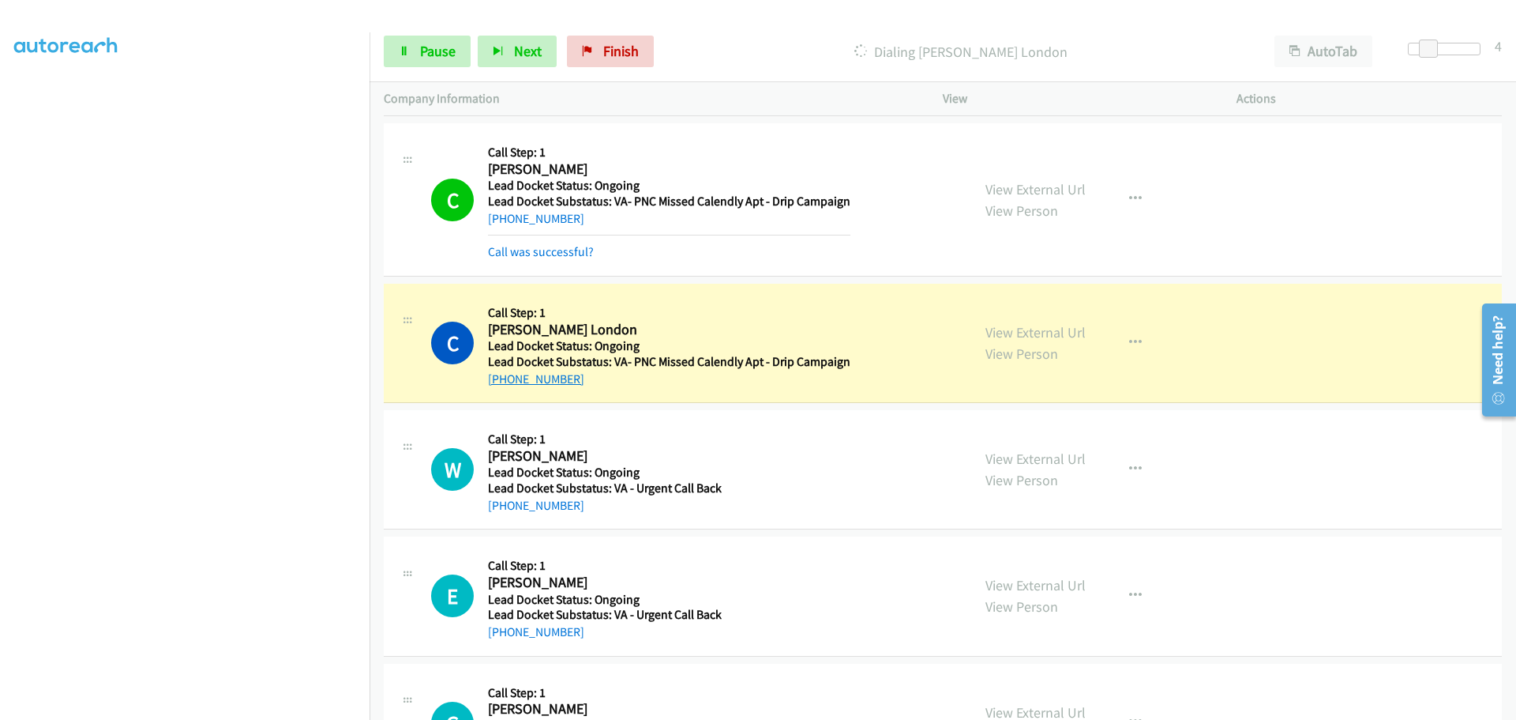
drag, startPoint x: 569, startPoint y: 379, endPoint x: 503, endPoint y: 377, distance: 65.6
click at [503, 377] on div "+1 479-435-8346" at bounding box center [669, 379] width 363 height 19
copy link "479-435-8346"
click at [453, 57] on span "Pause" at bounding box center [438, 51] width 36 height 18
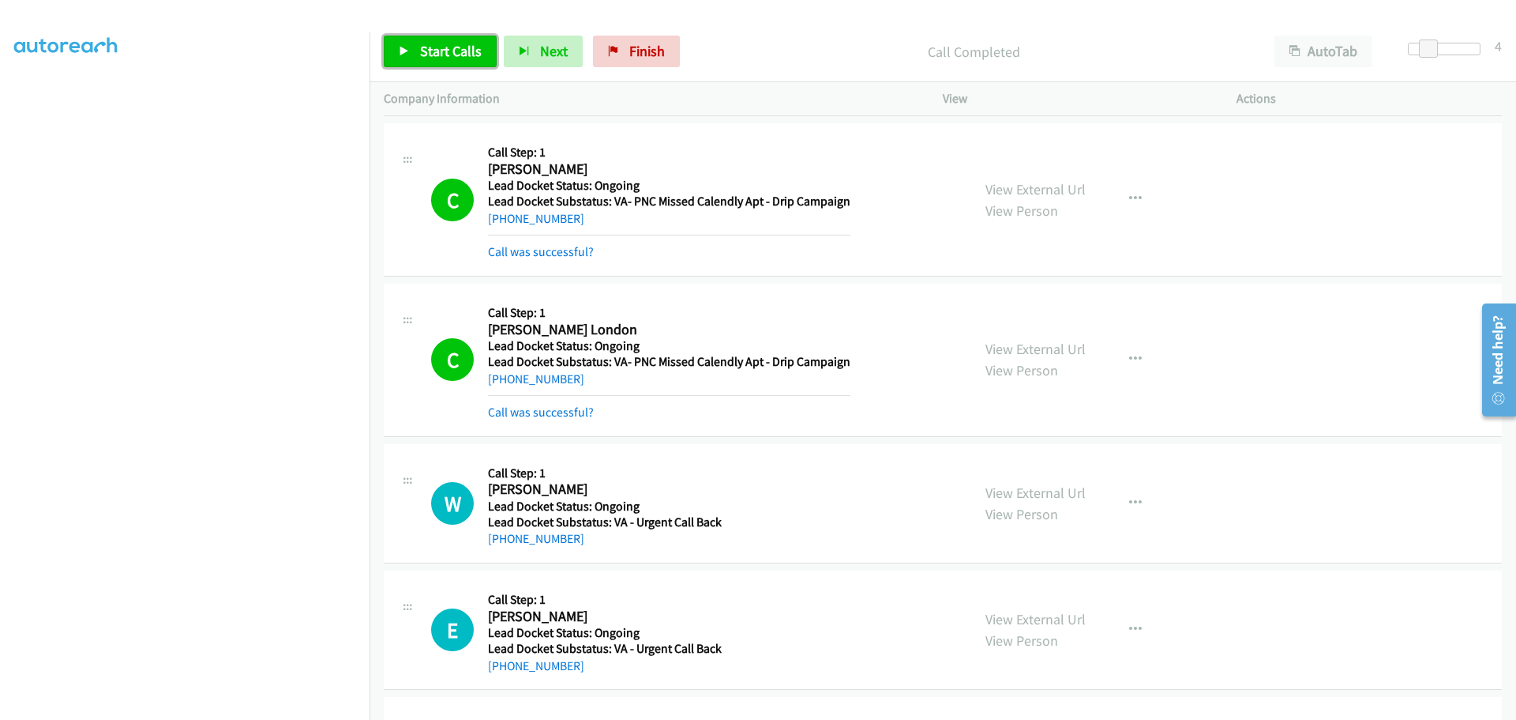
click at [428, 51] on span "Start Calls" at bounding box center [451, 51] width 62 height 18
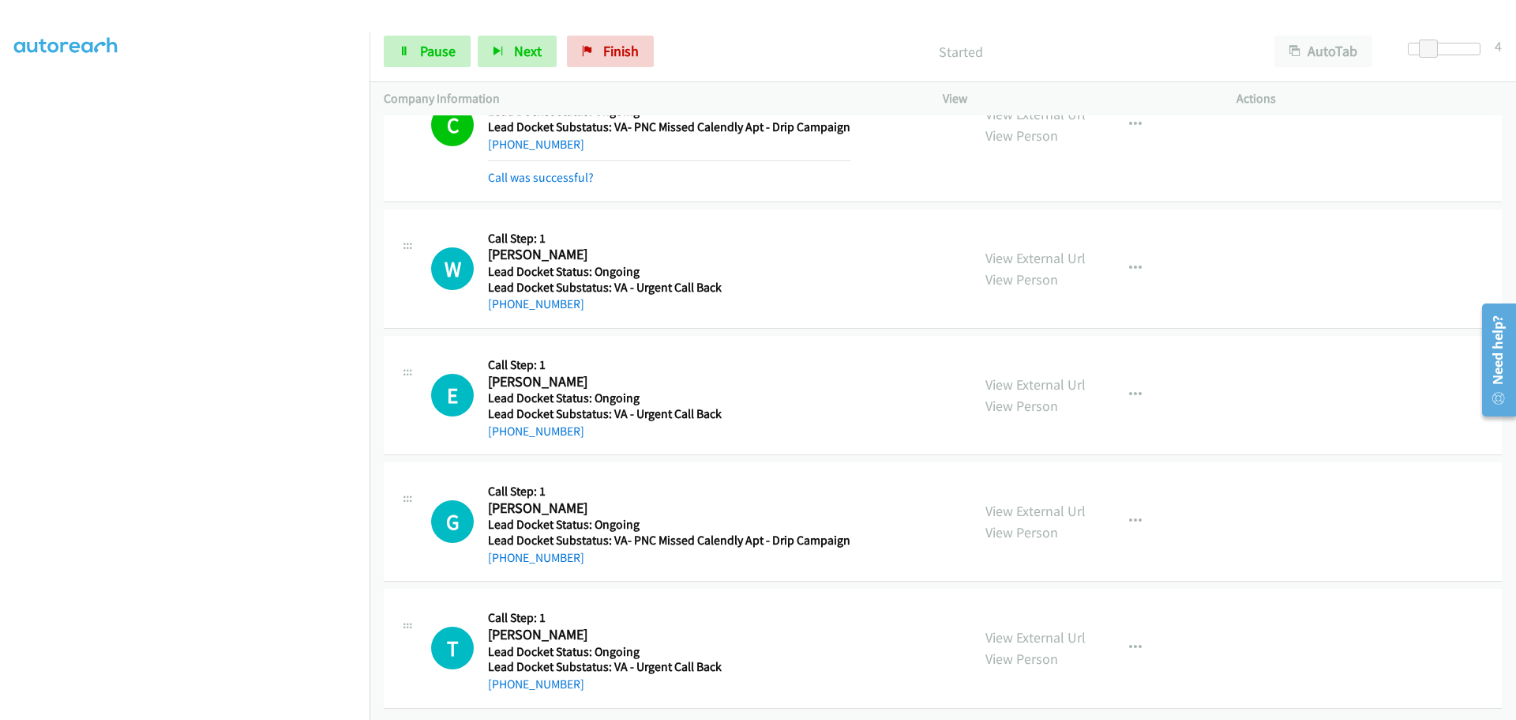
scroll to position [562, 0]
drag, startPoint x: 584, startPoint y: 282, endPoint x: 575, endPoint y: 284, distance: 8.8
click at [574, 284] on div "Callback Scheduled Call Step: 1 William Woid America/New_York Lead Docket Statu…" at bounding box center [666, 269] width 357 height 90
click at [606, 303] on div "W Callback Scheduled Call Step: 1 William Woid America/New_York Lead Docket Sta…" at bounding box center [943, 268] width 1118 height 119
click at [583, 317] on td "W Callback Scheduled Call Step: 1 William Woid America/New_York Lead Docket Sta…" at bounding box center [943, 268] width 1147 height 126
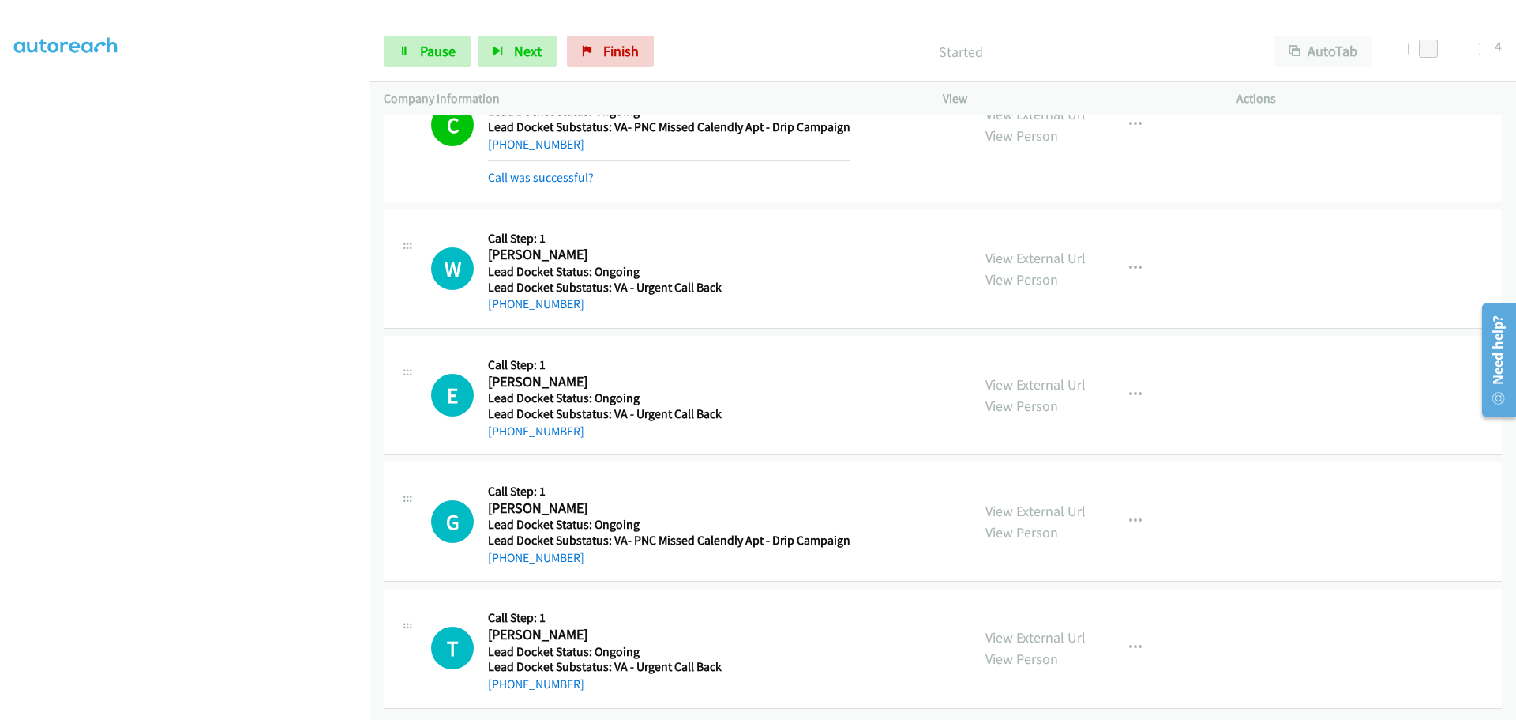
click at [577, 332] on td "E Callback Scheduled Call Step: 1 Eric Robbins America/New_York Lead Docket Sta…" at bounding box center [943, 395] width 1147 height 126
drag, startPoint x: 578, startPoint y: 298, endPoint x: 505, endPoint y: 287, distance: 73.5
click at [505, 295] on div "+1 706-631-3112" at bounding box center [666, 304] width 357 height 19
copy link "706-631-3112"
drag, startPoint x: 587, startPoint y: 415, endPoint x: 505, endPoint y: 424, distance: 82.7
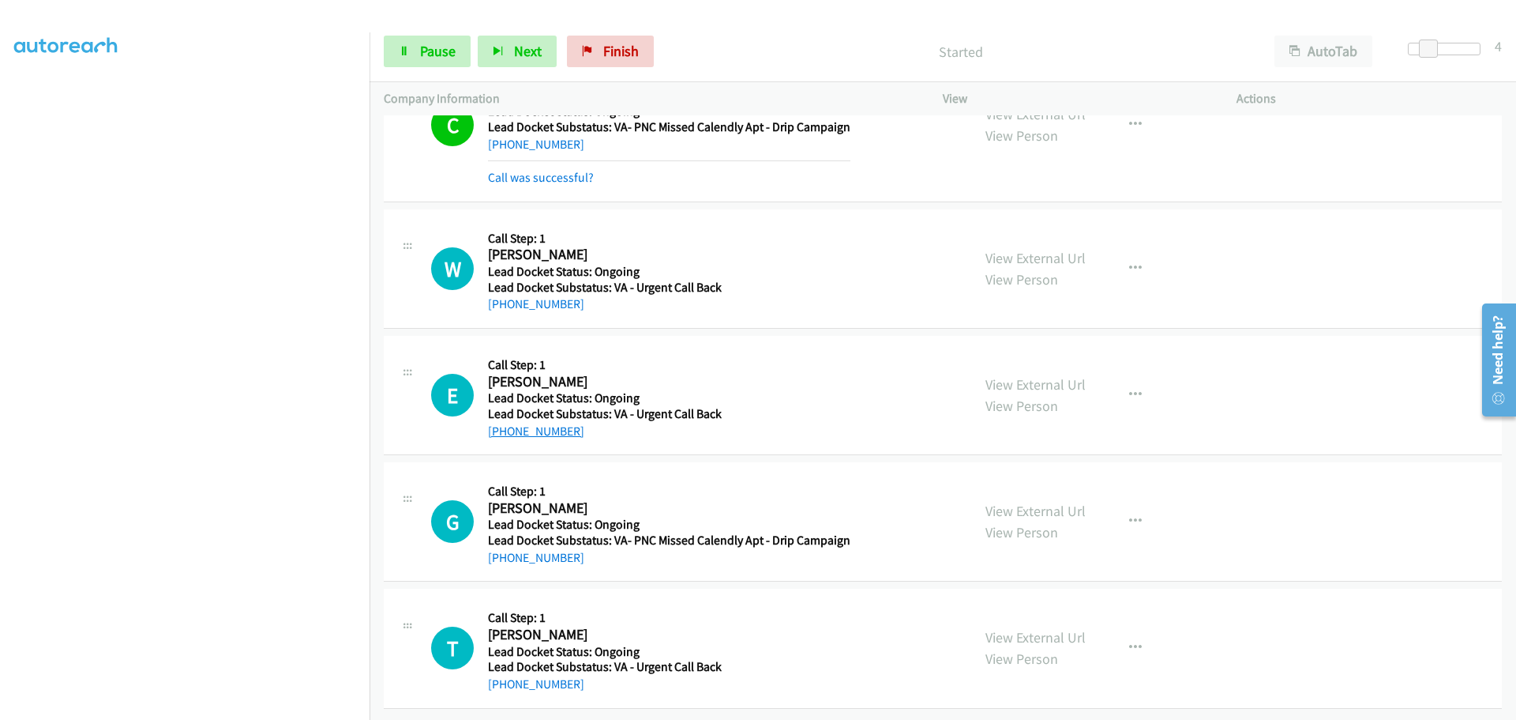
click at [505, 424] on div "+1 267-333-1524" at bounding box center [605, 431] width 234 height 19
copy link "267-333-1524"
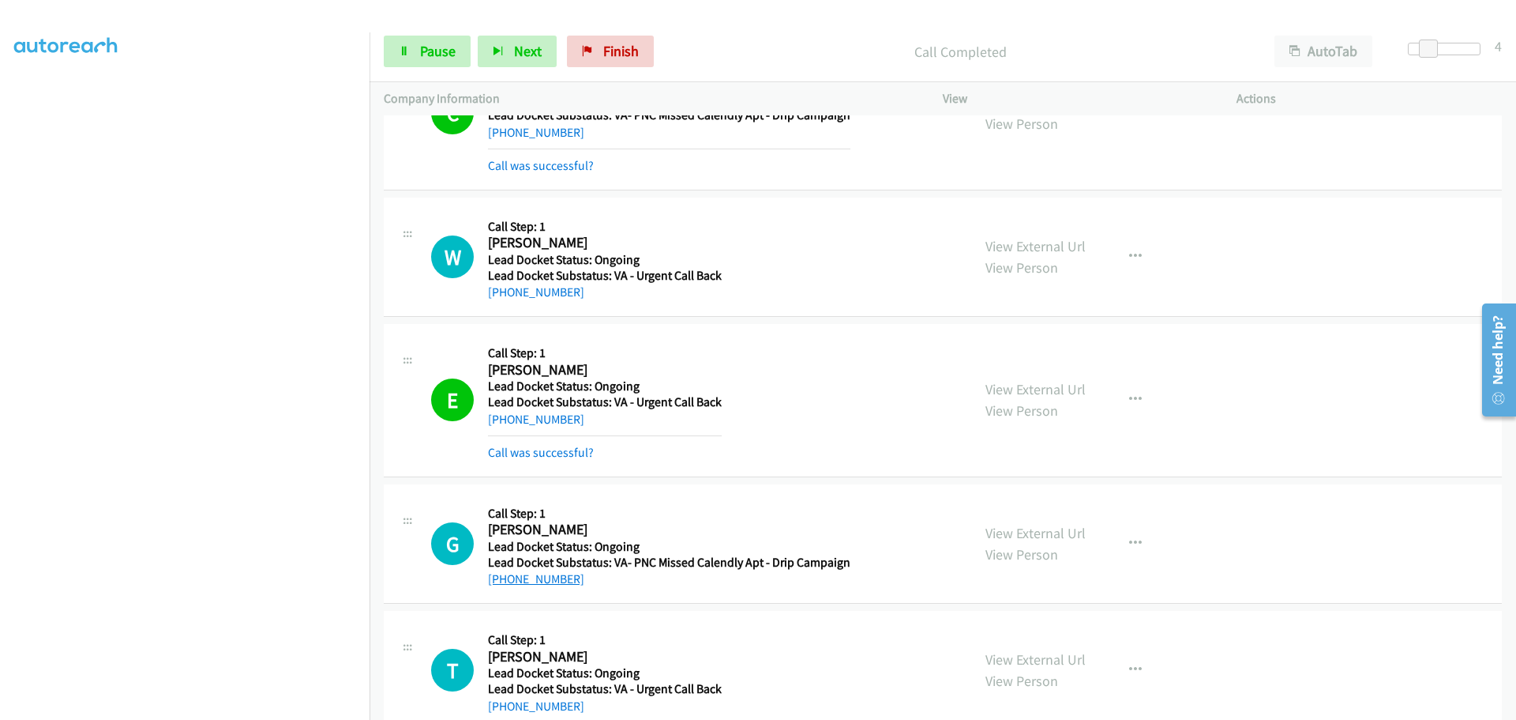
drag, startPoint x: 592, startPoint y: 550, endPoint x: 503, endPoint y: 577, distance: 93.4
click at [503, 577] on div "+1 404-492-2013" at bounding box center [669, 578] width 363 height 19
copy link "404-492-2013"
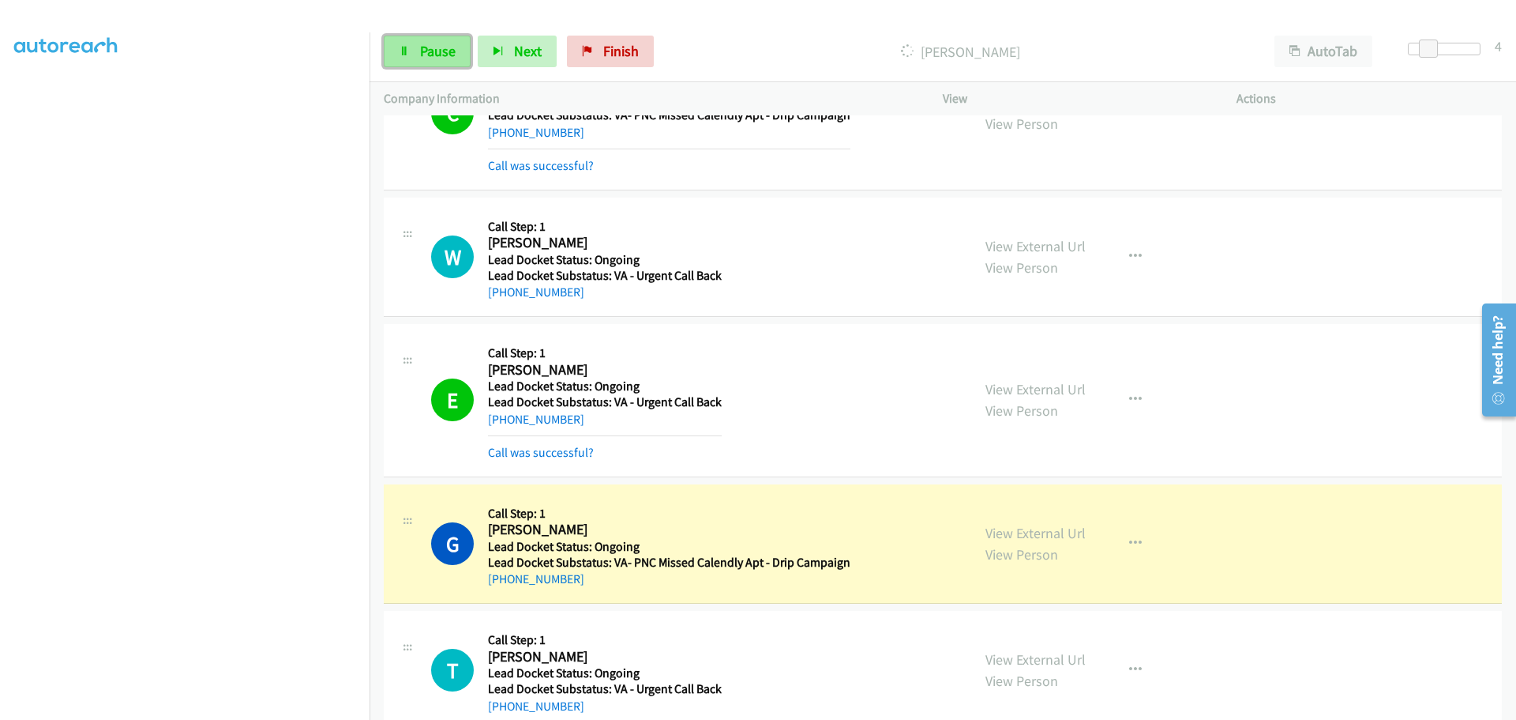
click at [425, 48] on span "Pause" at bounding box center [438, 51] width 36 height 18
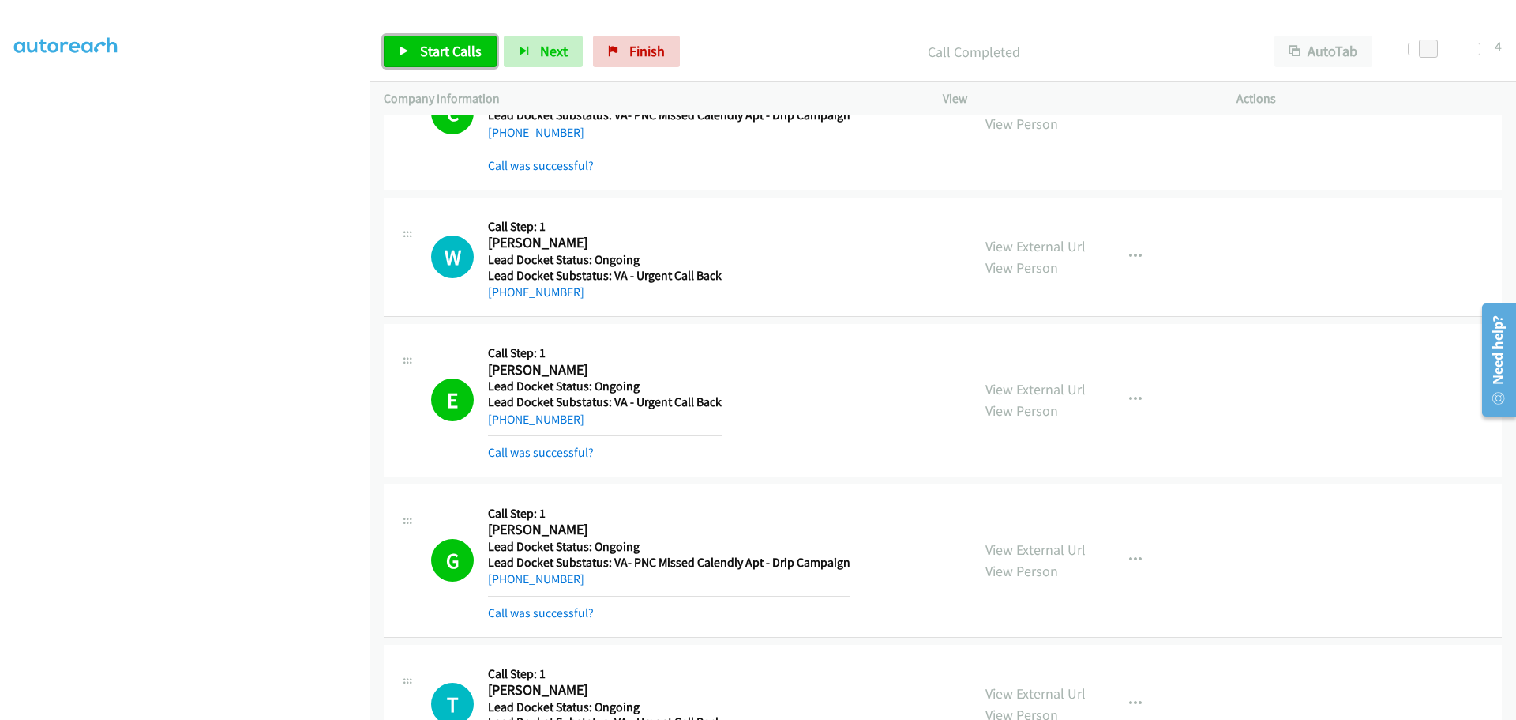
click at [431, 51] on span "Start Calls" at bounding box center [451, 51] width 62 height 18
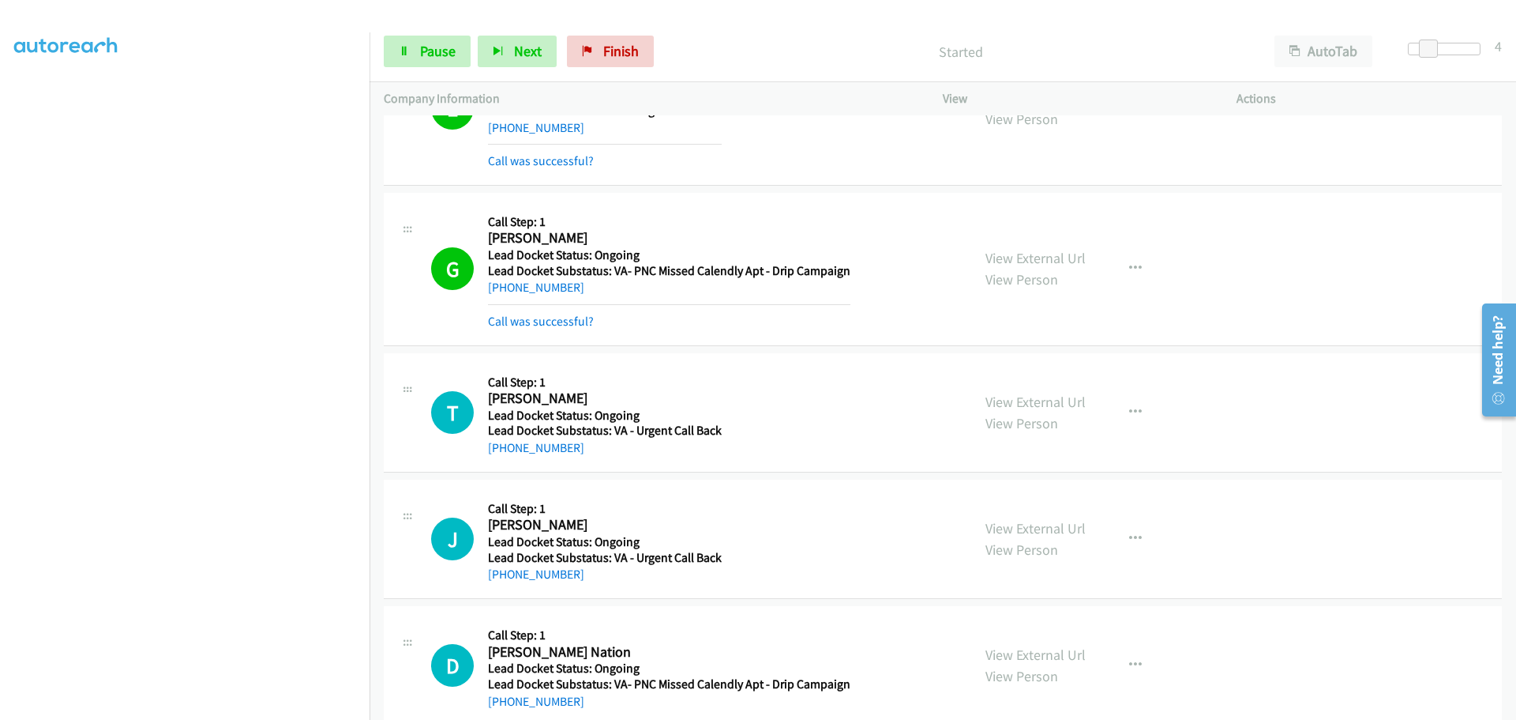
scroll to position [878, 0]
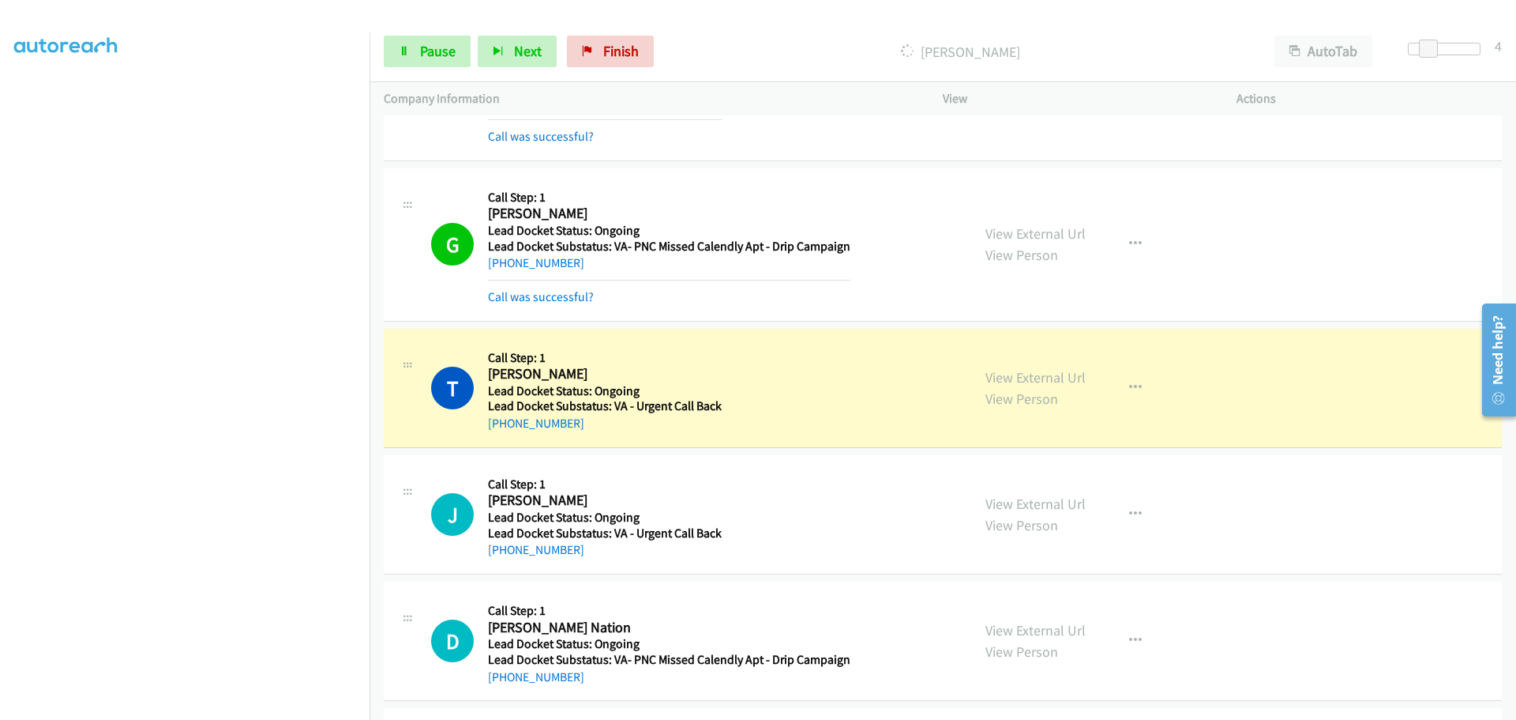
drag, startPoint x: 573, startPoint y: 430, endPoint x: 504, endPoint y: 434, distance: 69.7
click at [504, 434] on div "T Callback Scheduled Call Step: 1 Tranard Benjamin America/New_York Lead Docket…" at bounding box center [943, 388] width 1118 height 119
copy link "839-228-8640"
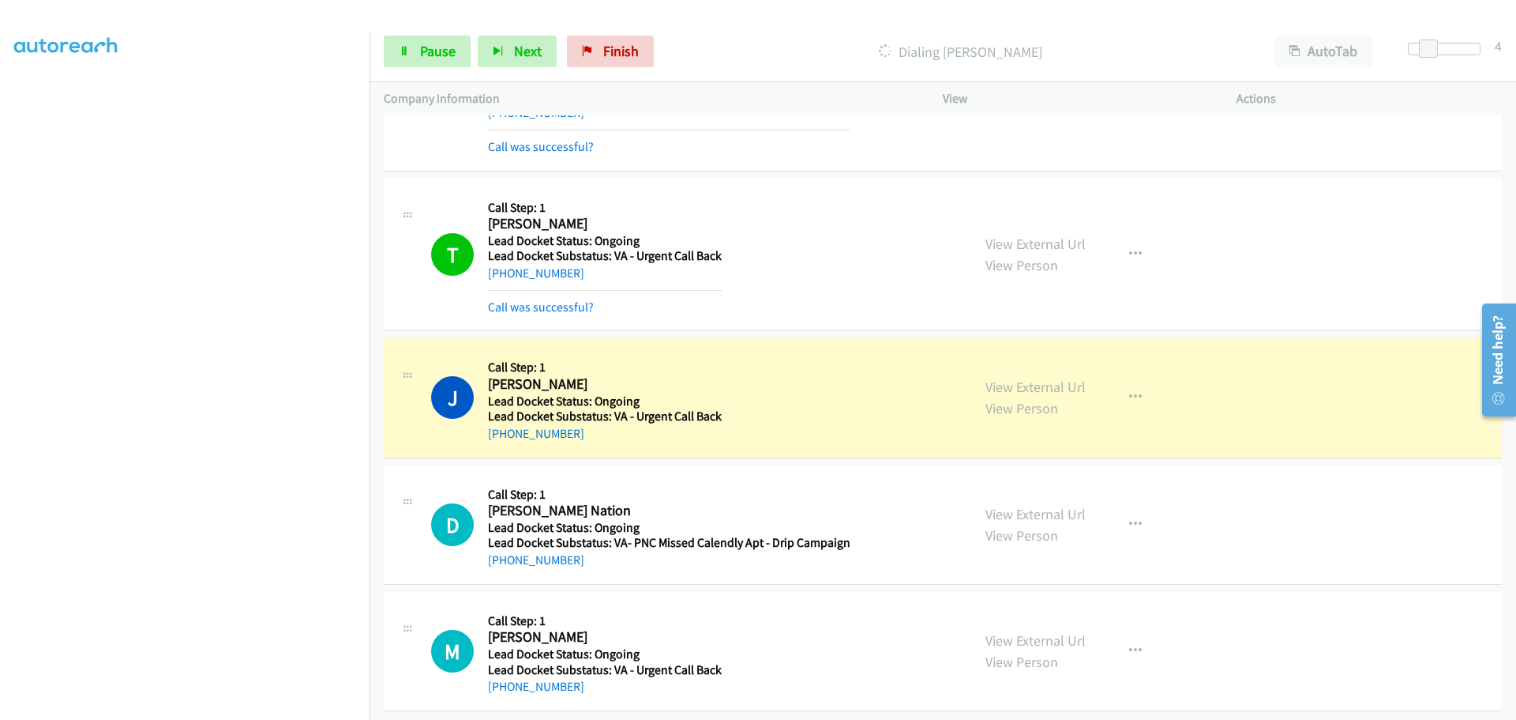
scroll to position [1043, 0]
drag, startPoint x: 587, startPoint y: 429, endPoint x: 505, endPoint y: 432, distance: 81.4
click at [505, 432] on div "J Callback Scheduled Call Step: 1 John Deladejr America/New_York Lead Docket St…" at bounding box center [943, 395] width 1118 height 119
copy link "973-476-7259"
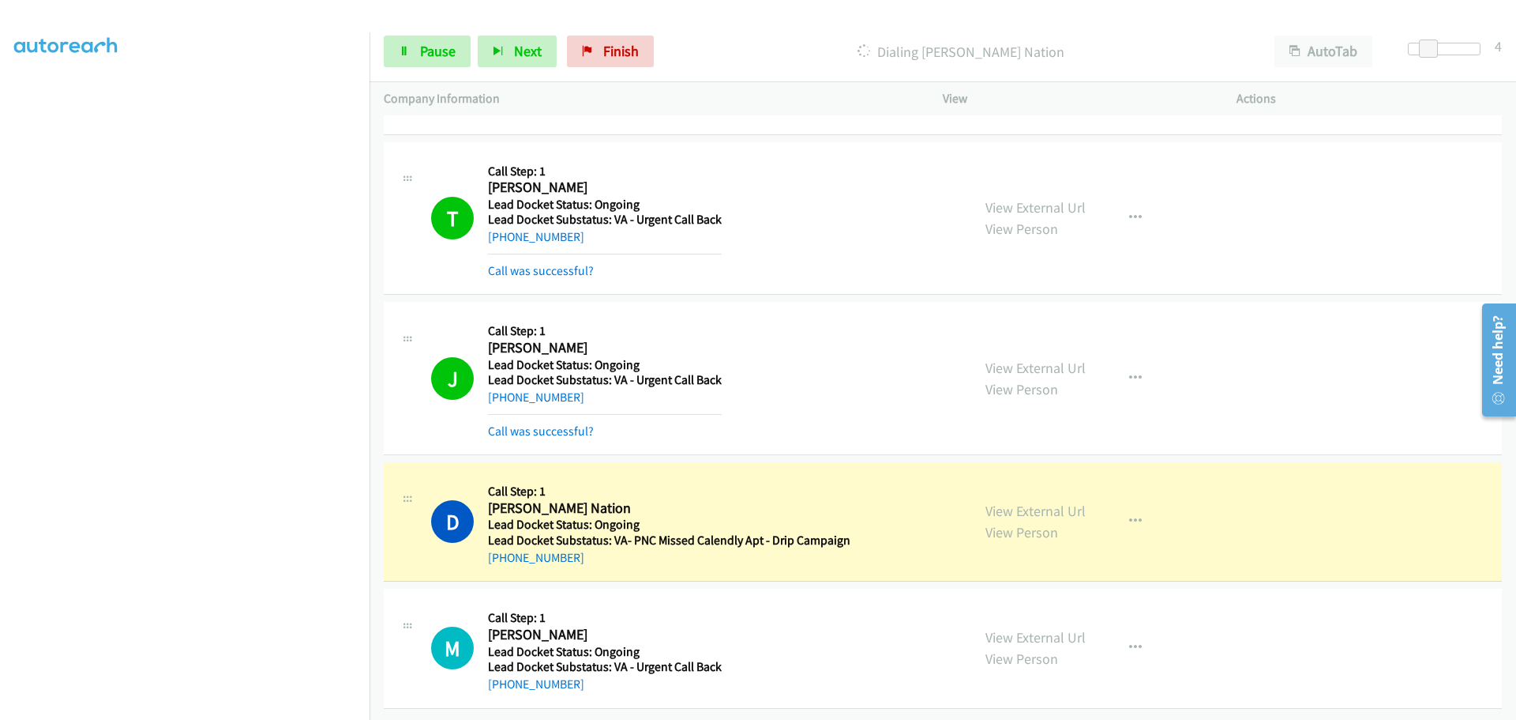
scroll to position [1077, 0]
drag, startPoint x: 593, startPoint y: 553, endPoint x: 504, endPoint y: 547, distance: 89.4
click at [504, 548] on div "+1 530-717-5003" at bounding box center [669, 557] width 363 height 19
copy link "530-717-5003"
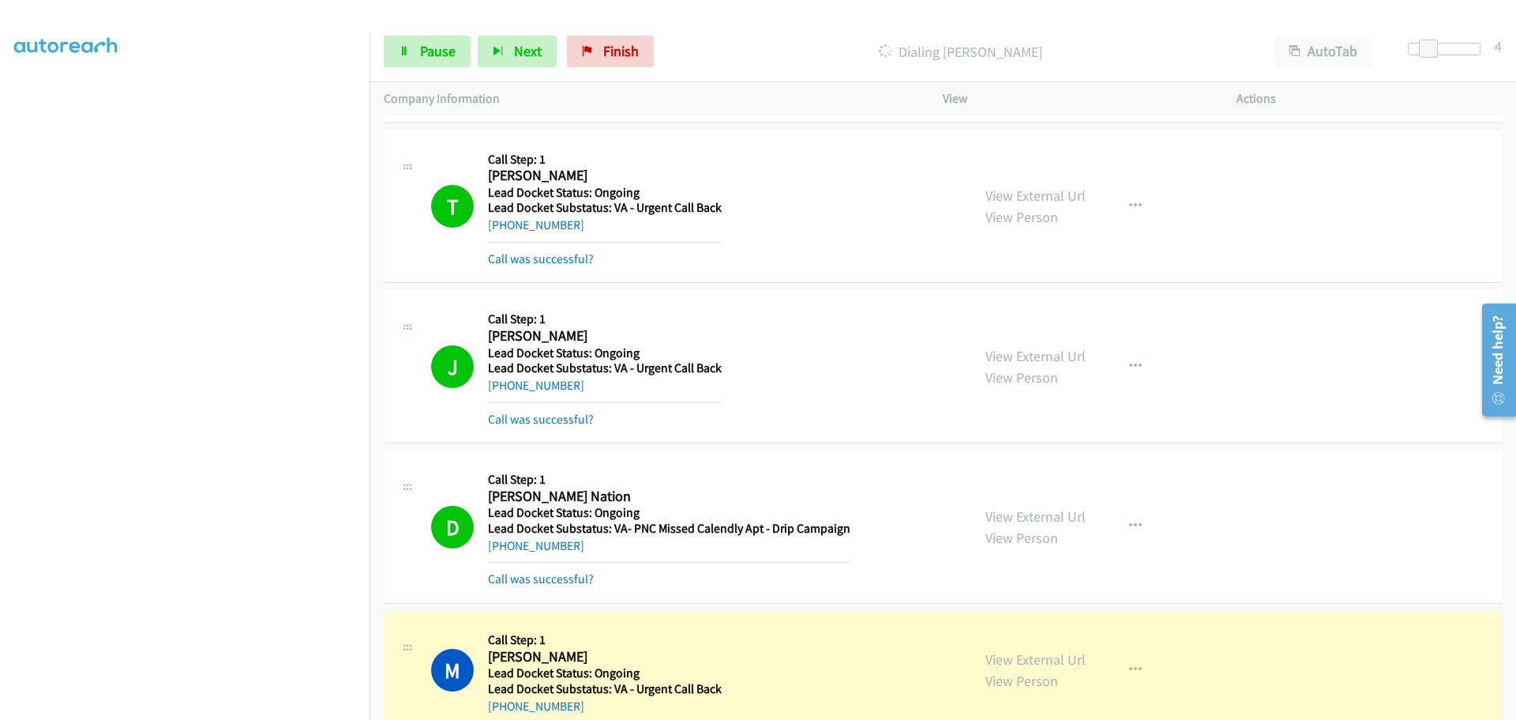
scroll to position [1110, 0]
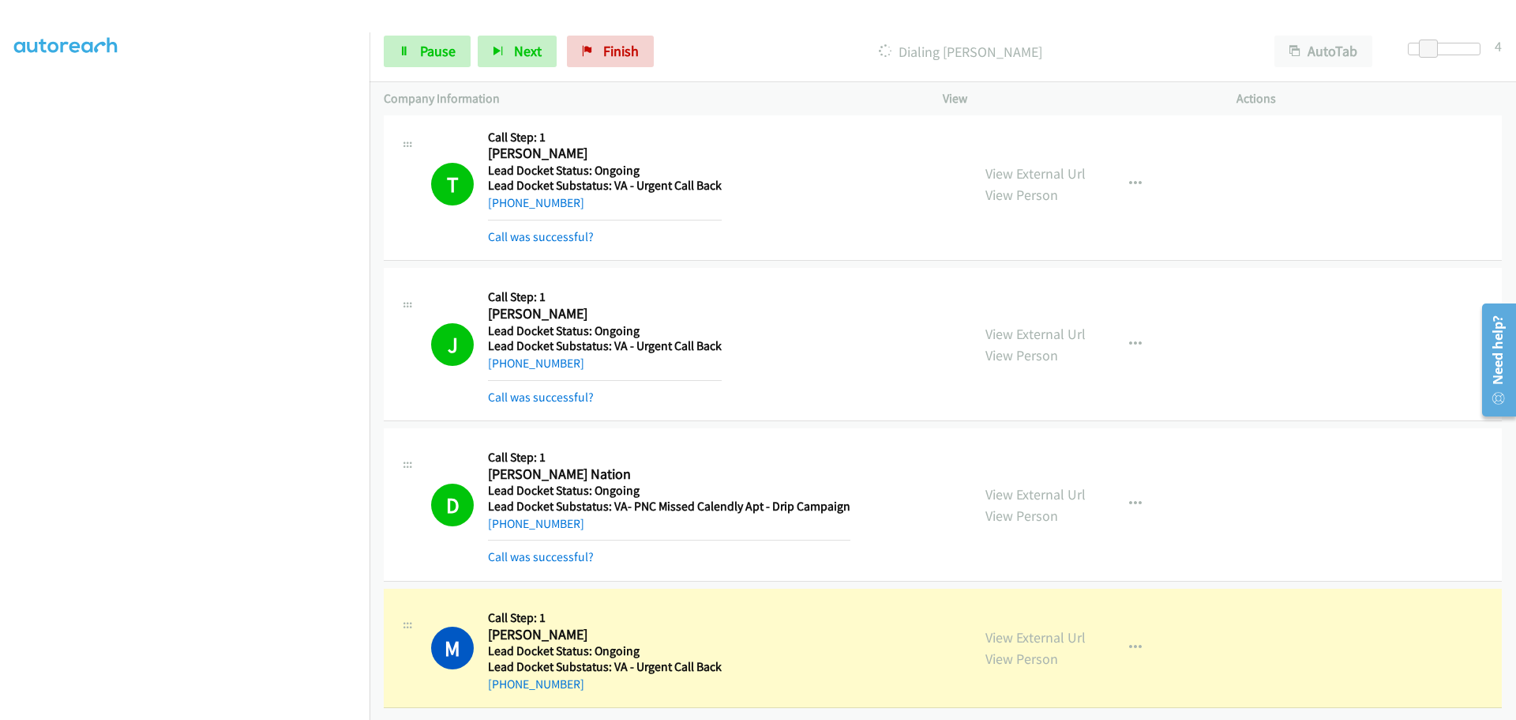
drag, startPoint x: 584, startPoint y: 676, endPoint x: 502, endPoint y: 686, distance: 82.0
click at [502, 686] on div "M Callback Scheduled Call Step: 1 Micaiah Birdinground America/Denver Lead Dock…" at bounding box center [943, 647] width 1118 height 119
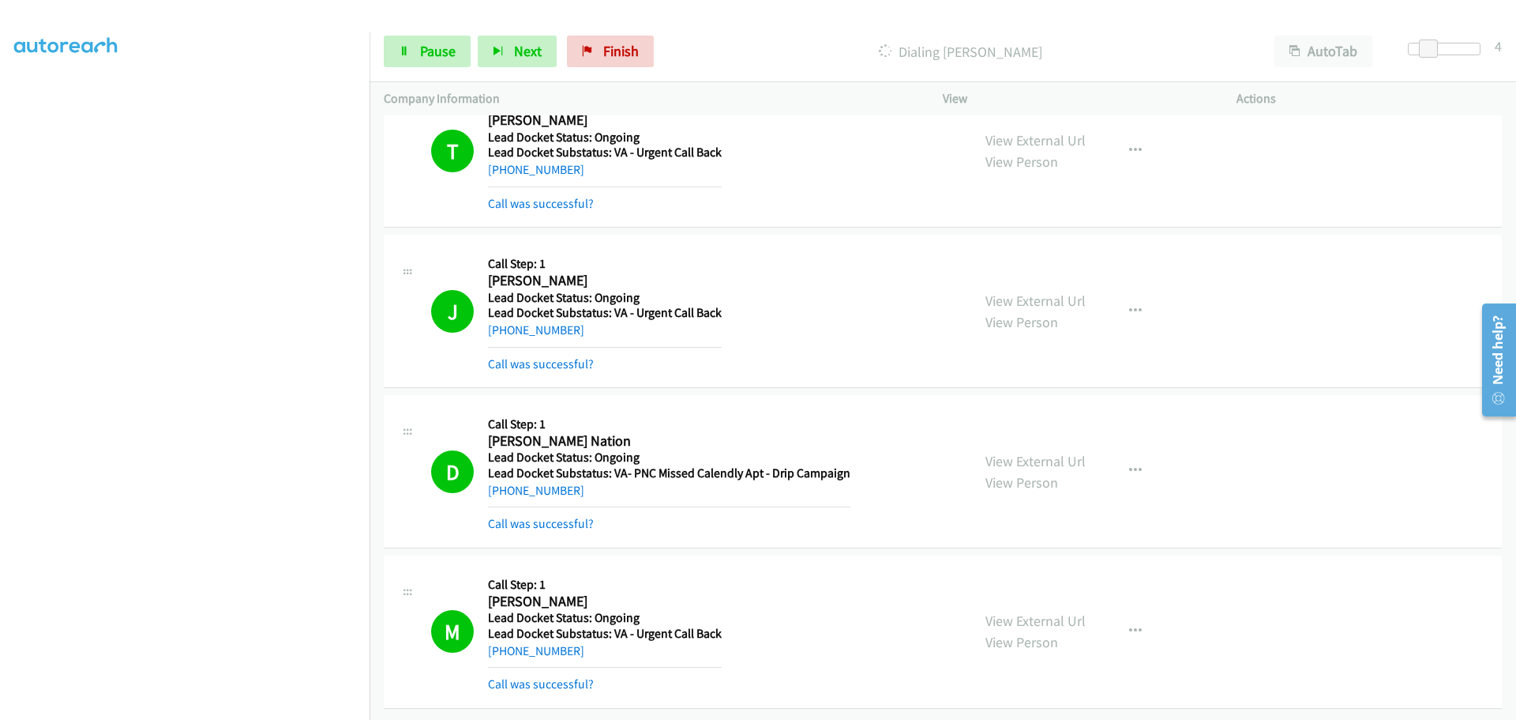
scroll to position [512, 0]
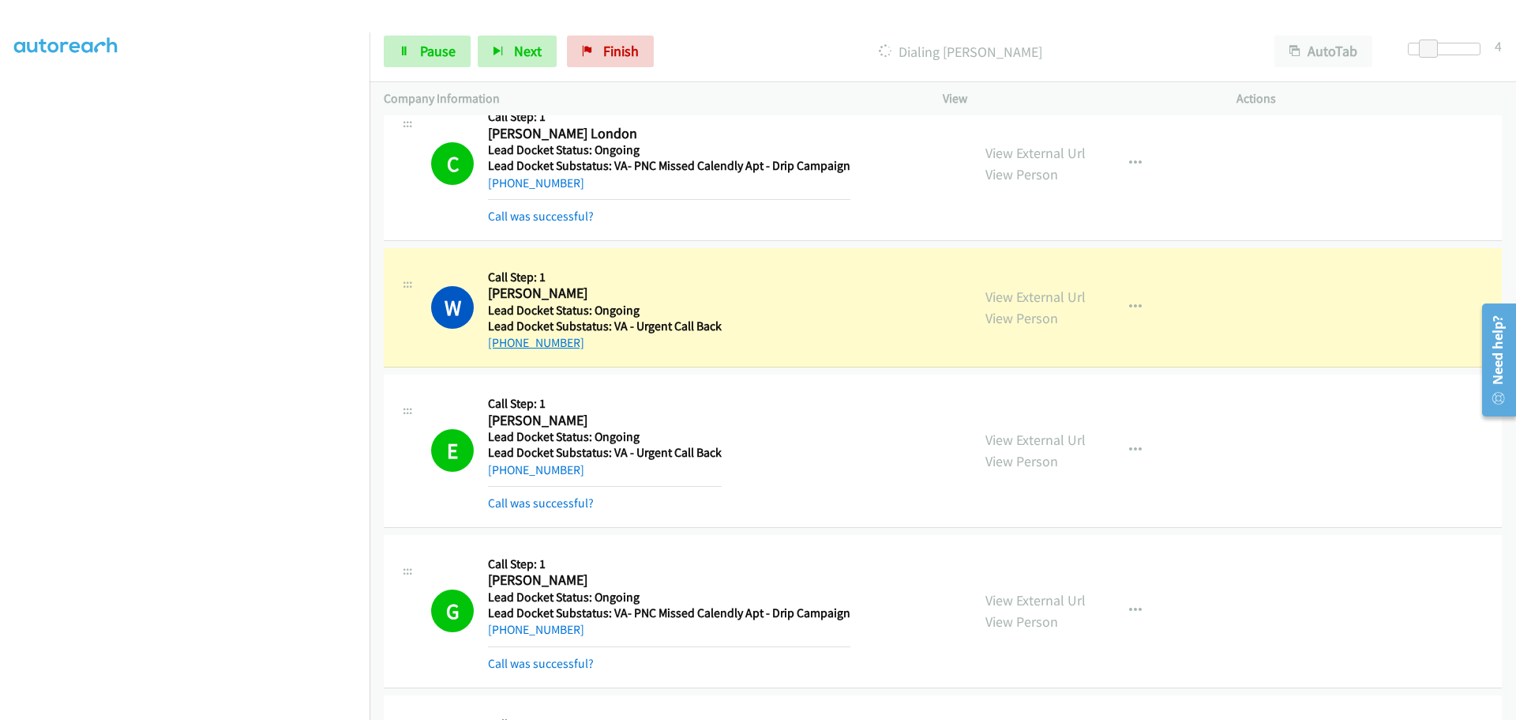
drag, startPoint x: 578, startPoint y: 336, endPoint x: 503, endPoint y: 343, distance: 75.3
click at [503, 343] on div "+1 706-631-3112" at bounding box center [666, 342] width 357 height 19
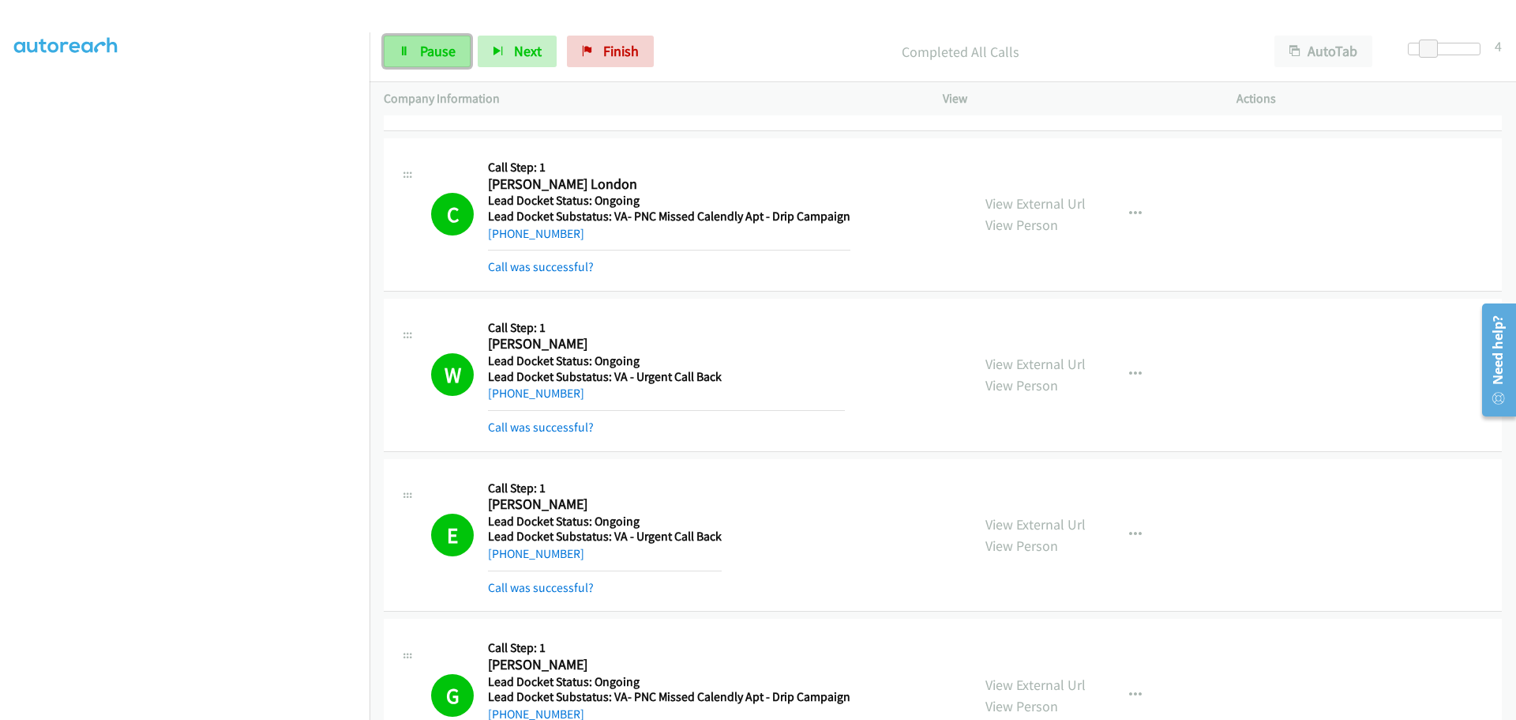
click at [459, 39] on link "Pause" at bounding box center [427, 52] width 87 height 32
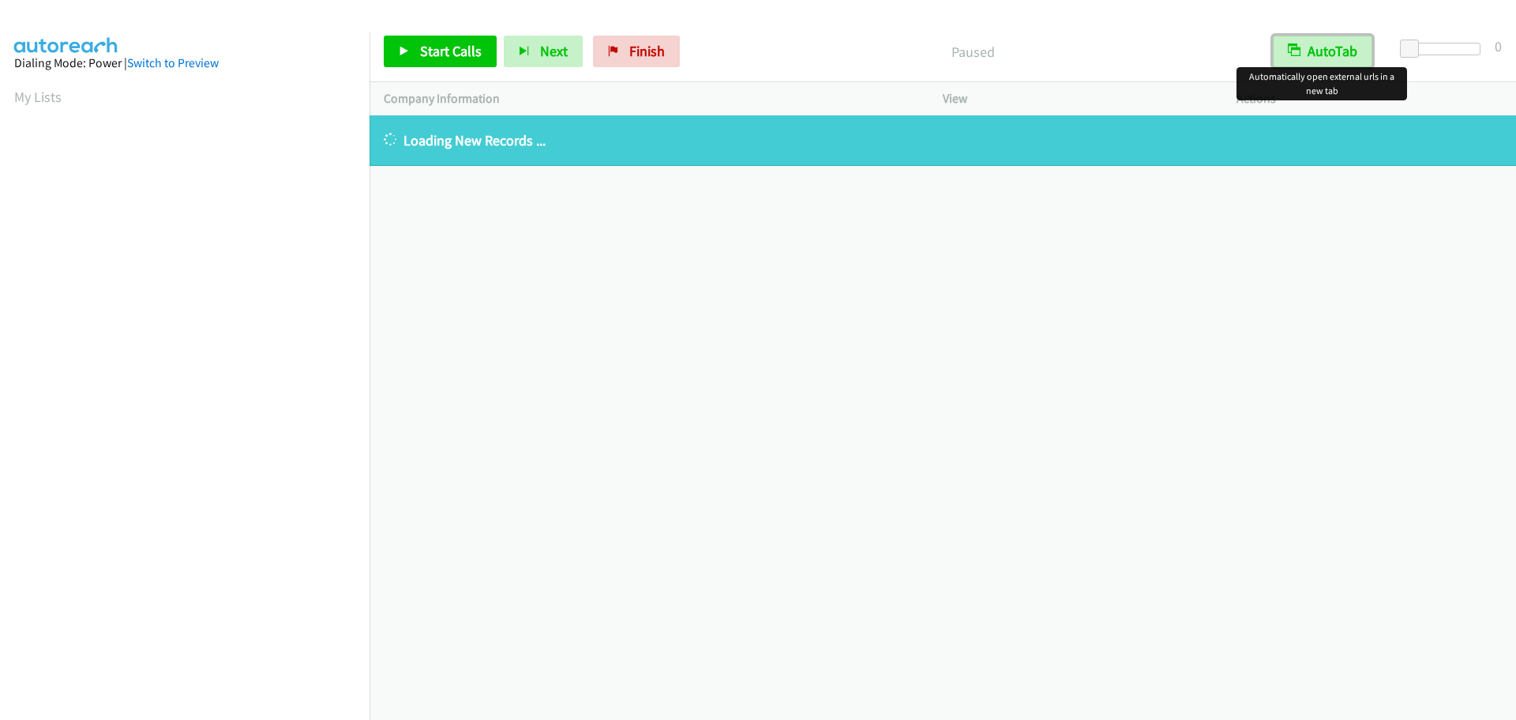
click at [1314, 54] on button "AutoTab" at bounding box center [1323, 52] width 100 height 32
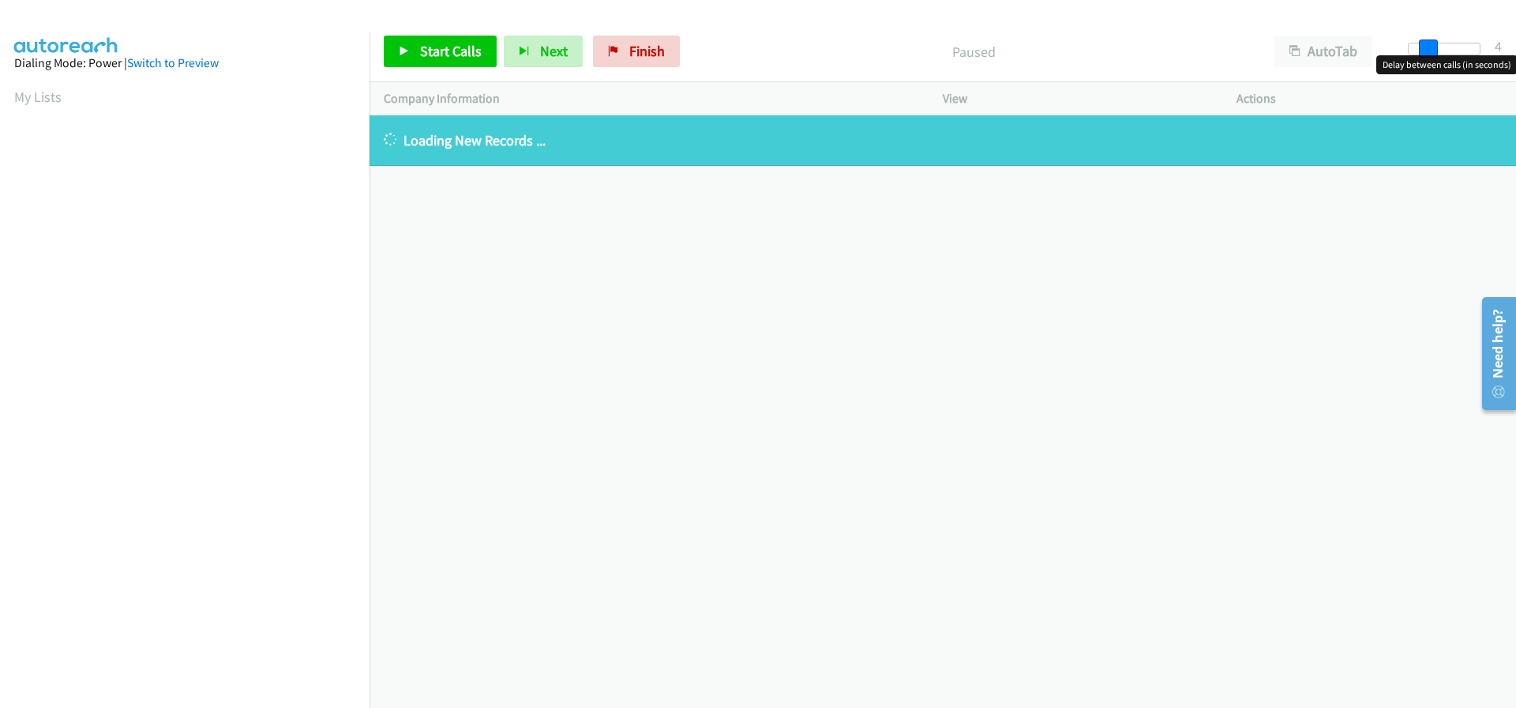
drag, startPoint x: 1408, startPoint y: 45, endPoint x: 1426, endPoint y: 43, distance: 18.2
click at [1426, 43] on span at bounding box center [1428, 48] width 19 height 19
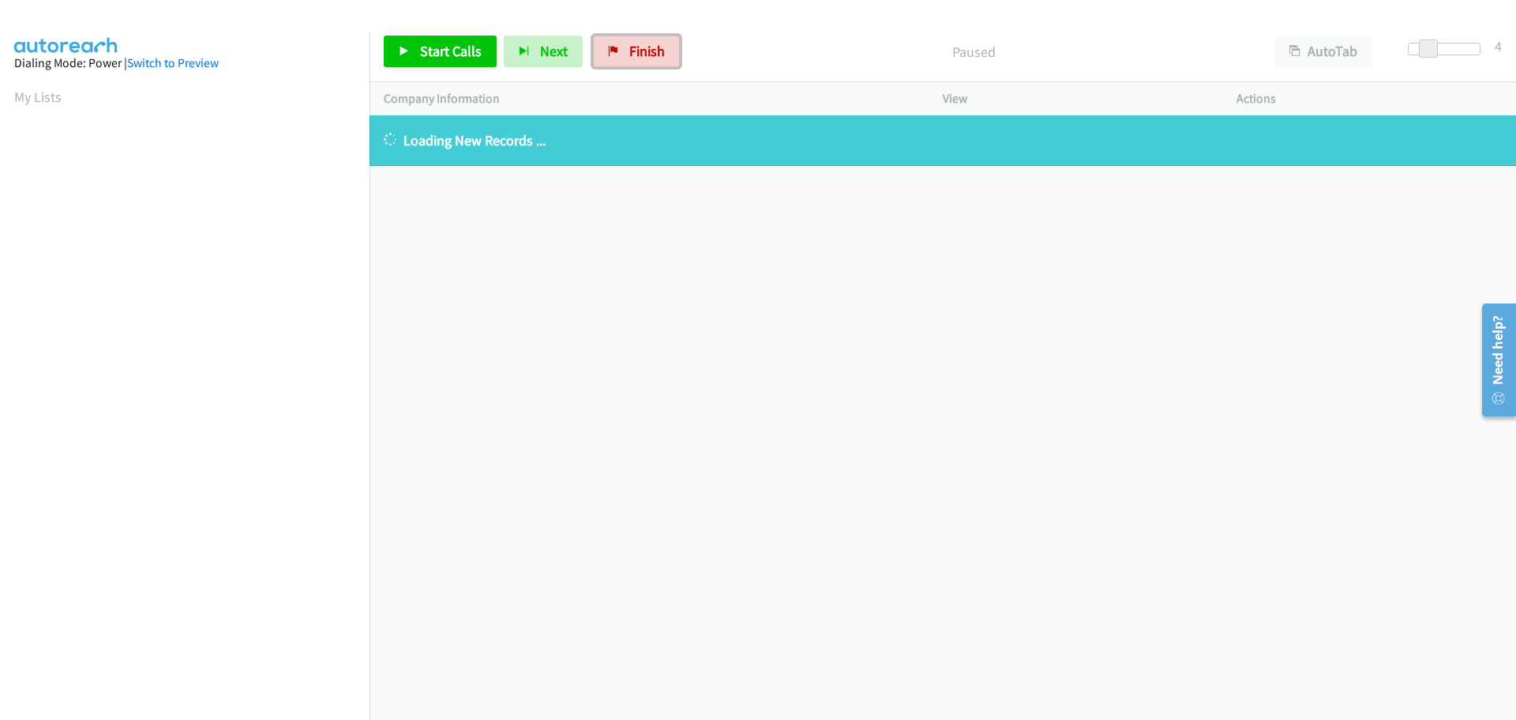
drag, startPoint x: 626, startPoint y: 47, endPoint x: 574, endPoint y: 13, distance: 61.6
click at [629, 47] on span "Finish" at bounding box center [647, 51] width 36 height 18
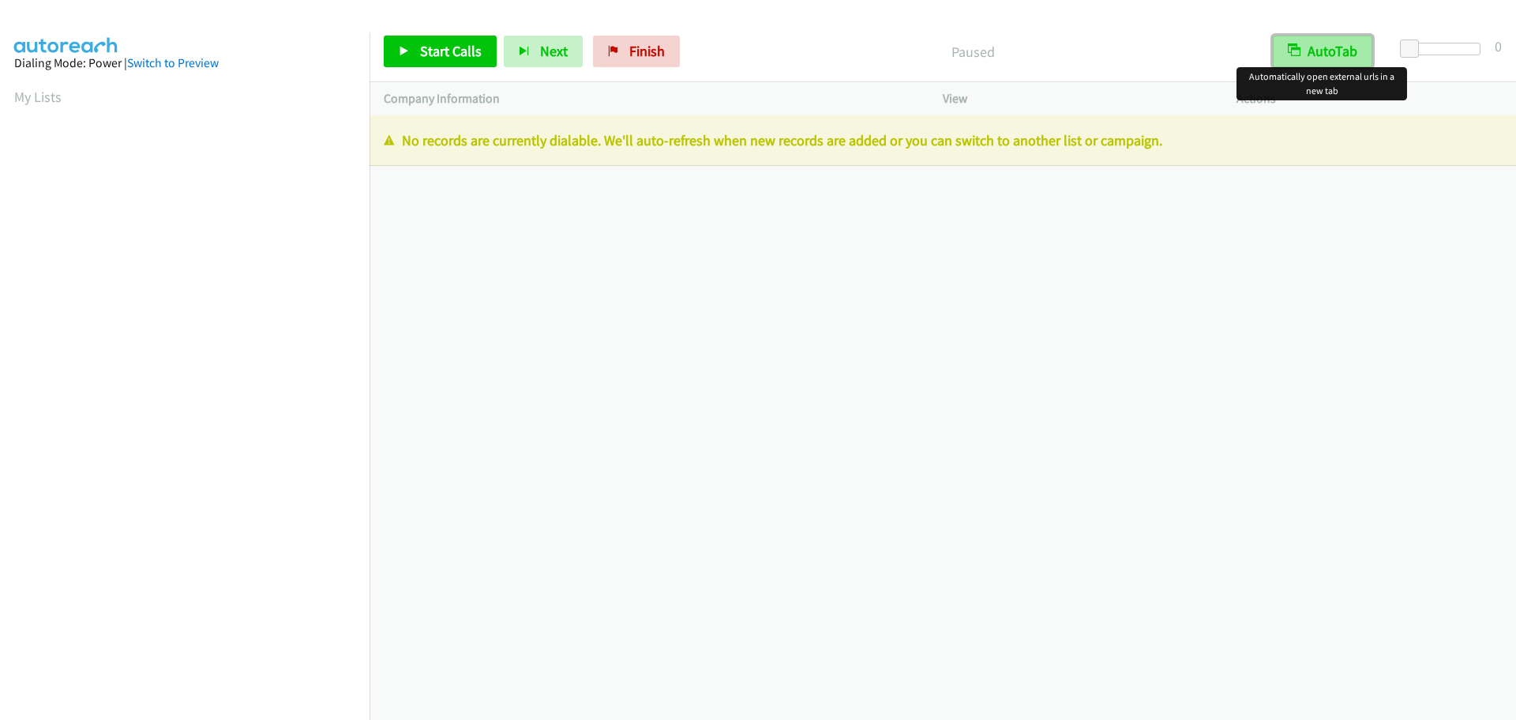
click at [1333, 45] on button "AutoTab" at bounding box center [1323, 52] width 100 height 32
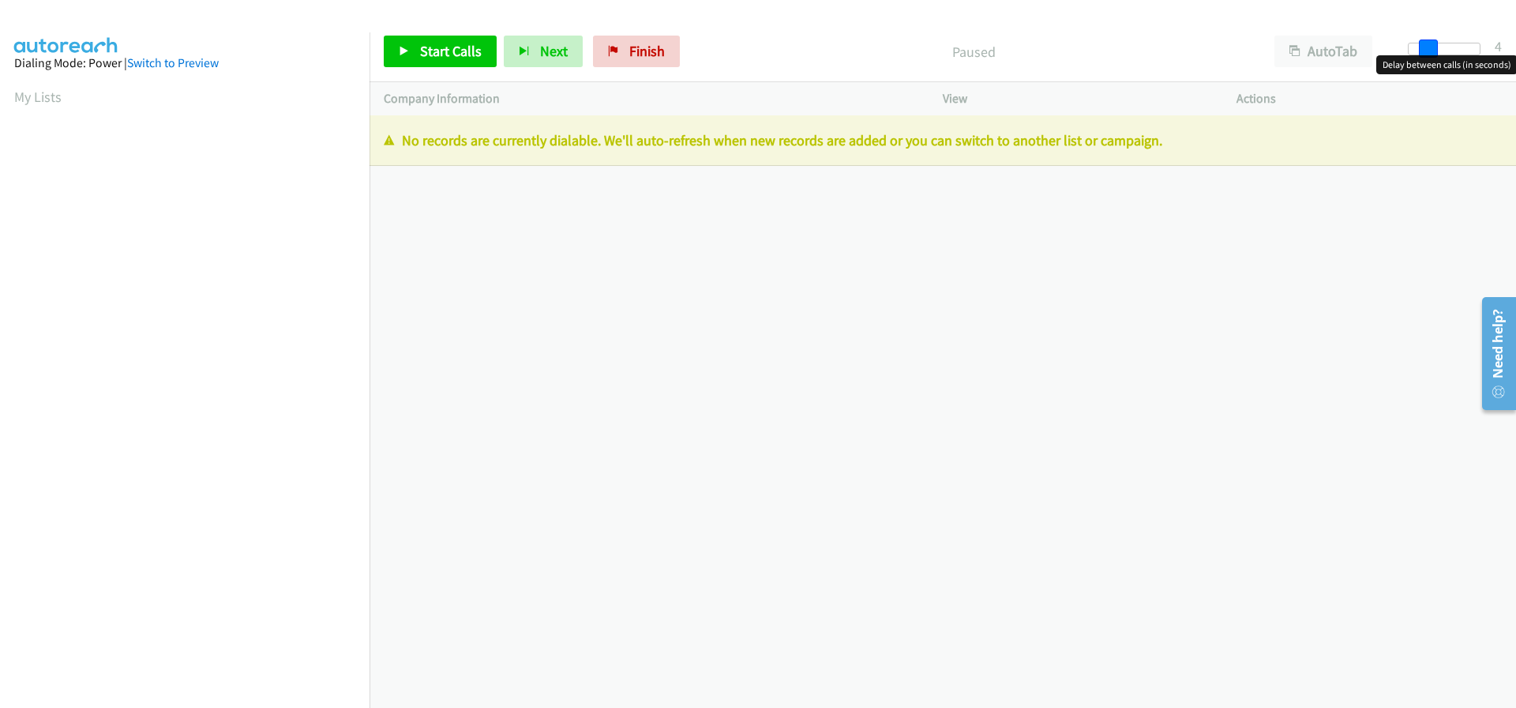
drag, startPoint x: 1410, startPoint y: 49, endPoint x: 1424, endPoint y: 50, distance: 14.2
click at [1424, 50] on span at bounding box center [1428, 48] width 19 height 19
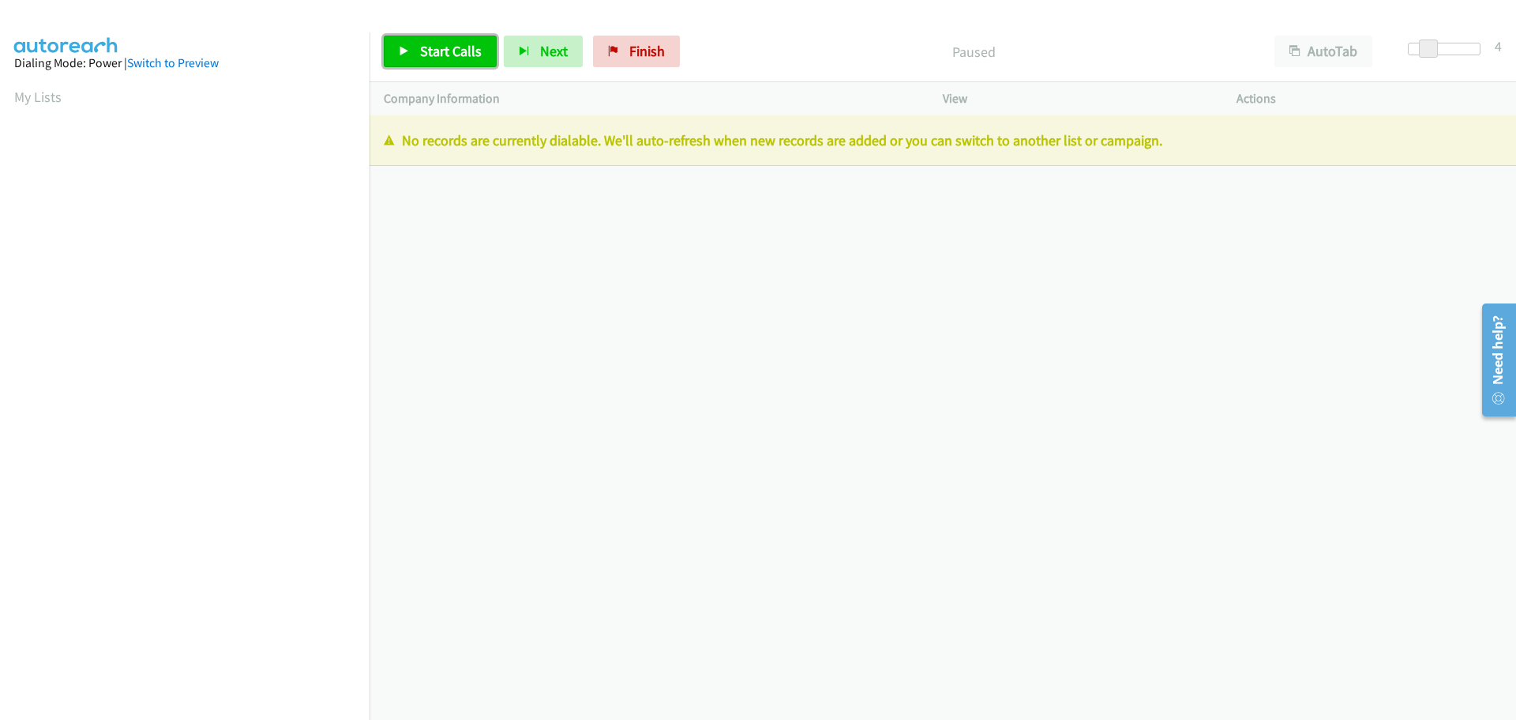
click at [474, 55] on span "Start Calls" at bounding box center [451, 51] width 62 height 18
